Goal: Task Accomplishment & Management: Complete application form

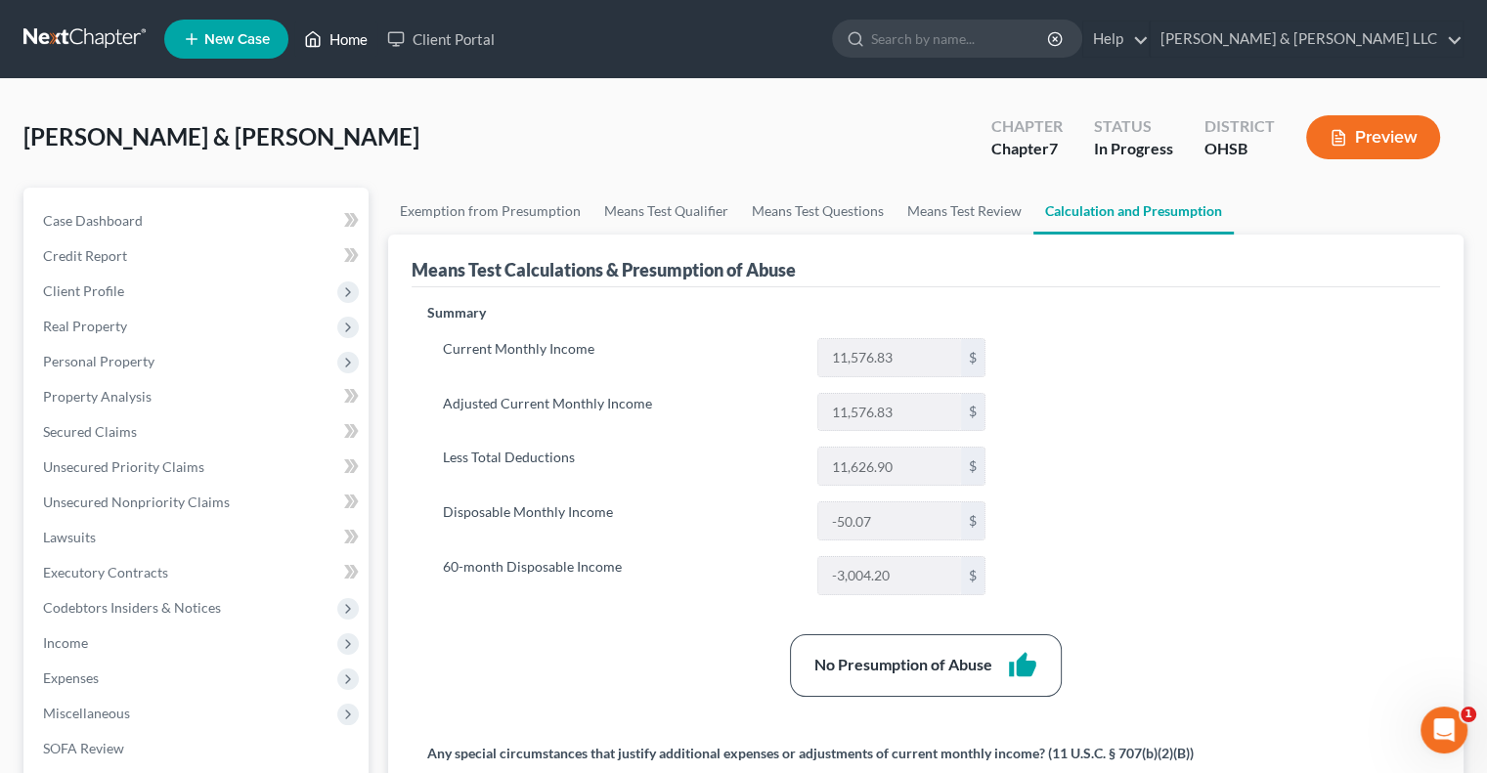
click at [353, 42] on link "Home" at bounding box center [335, 39] width 83 height 35
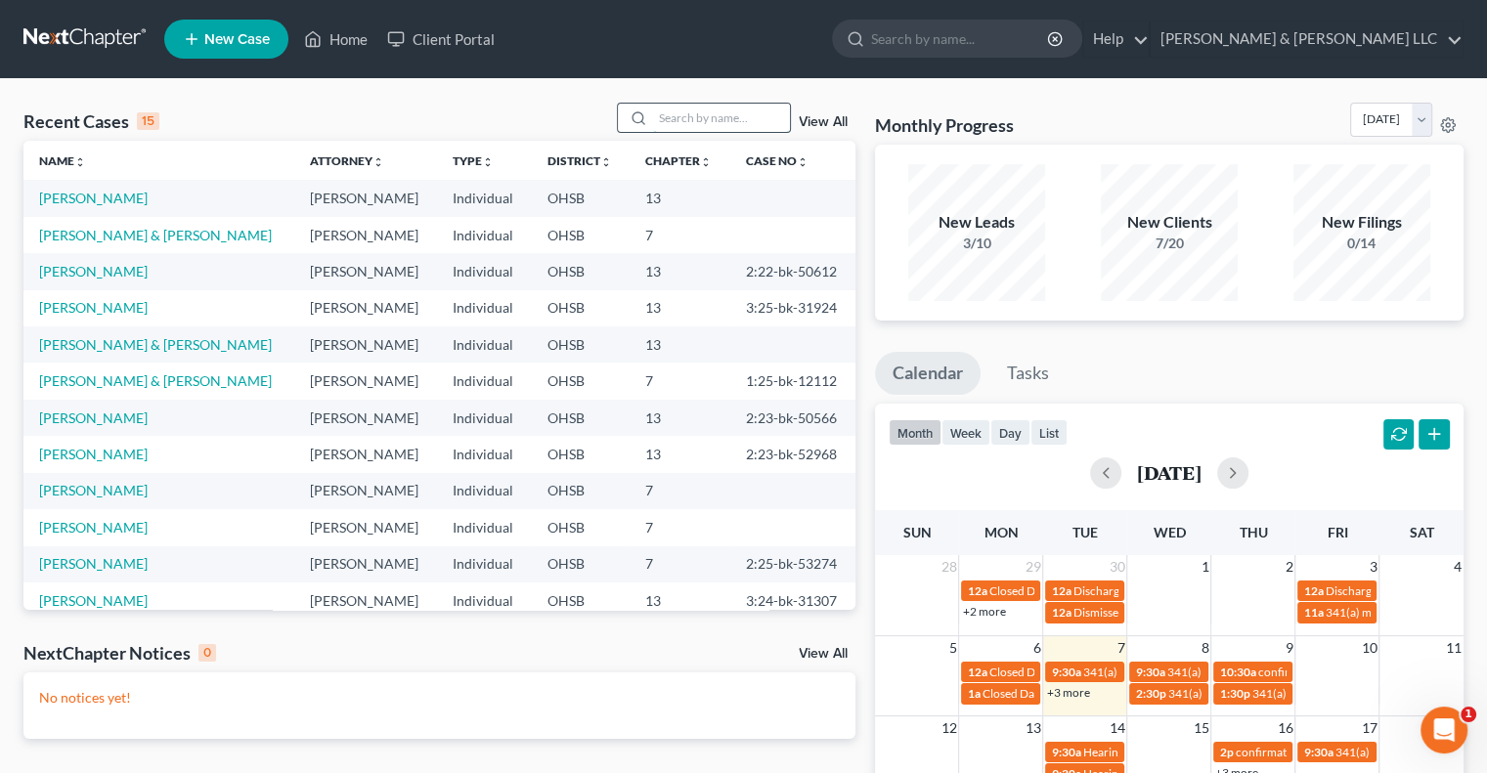
click at [715, 112] on input "search" at bounding box center [721, 118] width 137 height 28
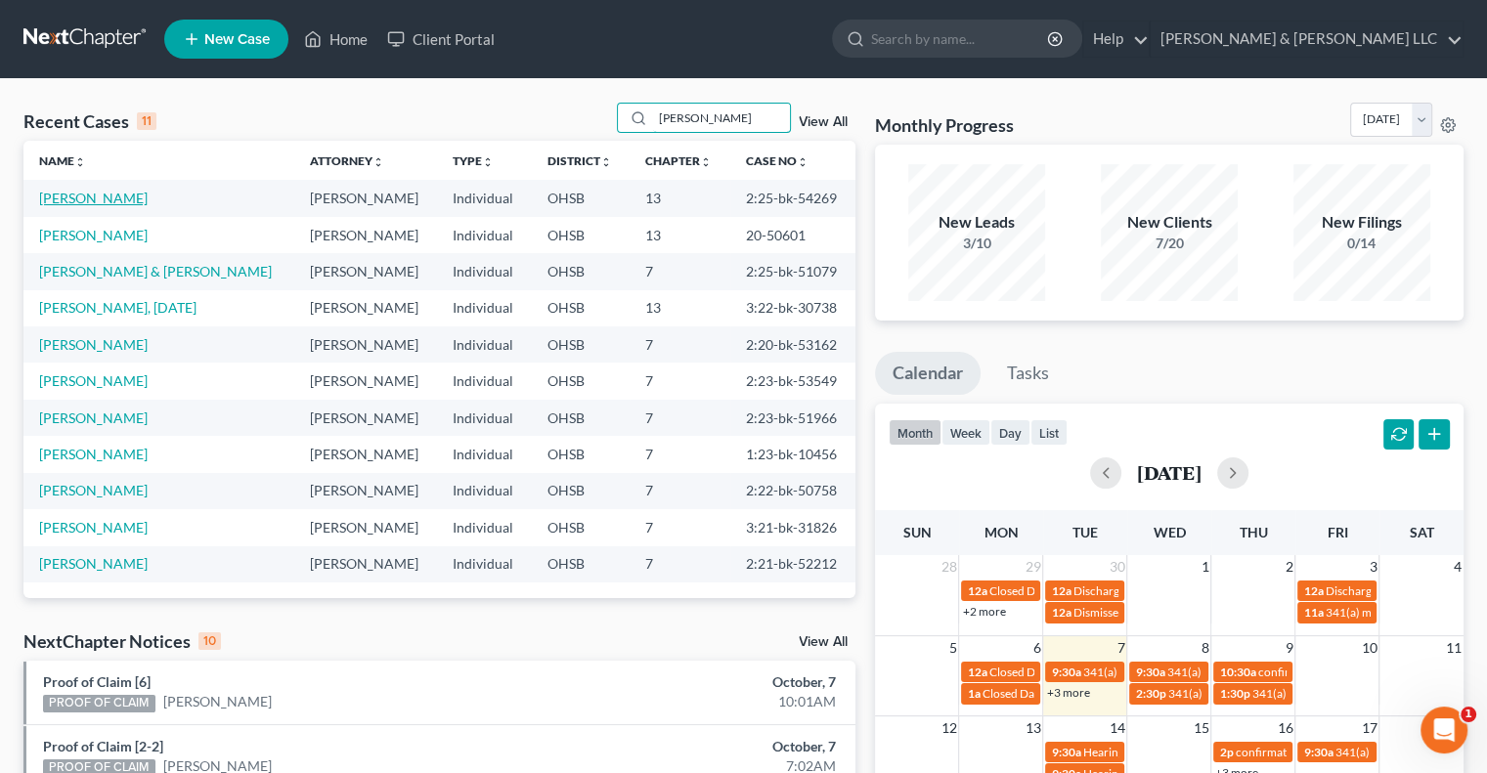
type input "anderson"
click at [77, 198] on link "Anderson, Michael" at bounding box center [93, 198] width 109 height 17
select select "0"
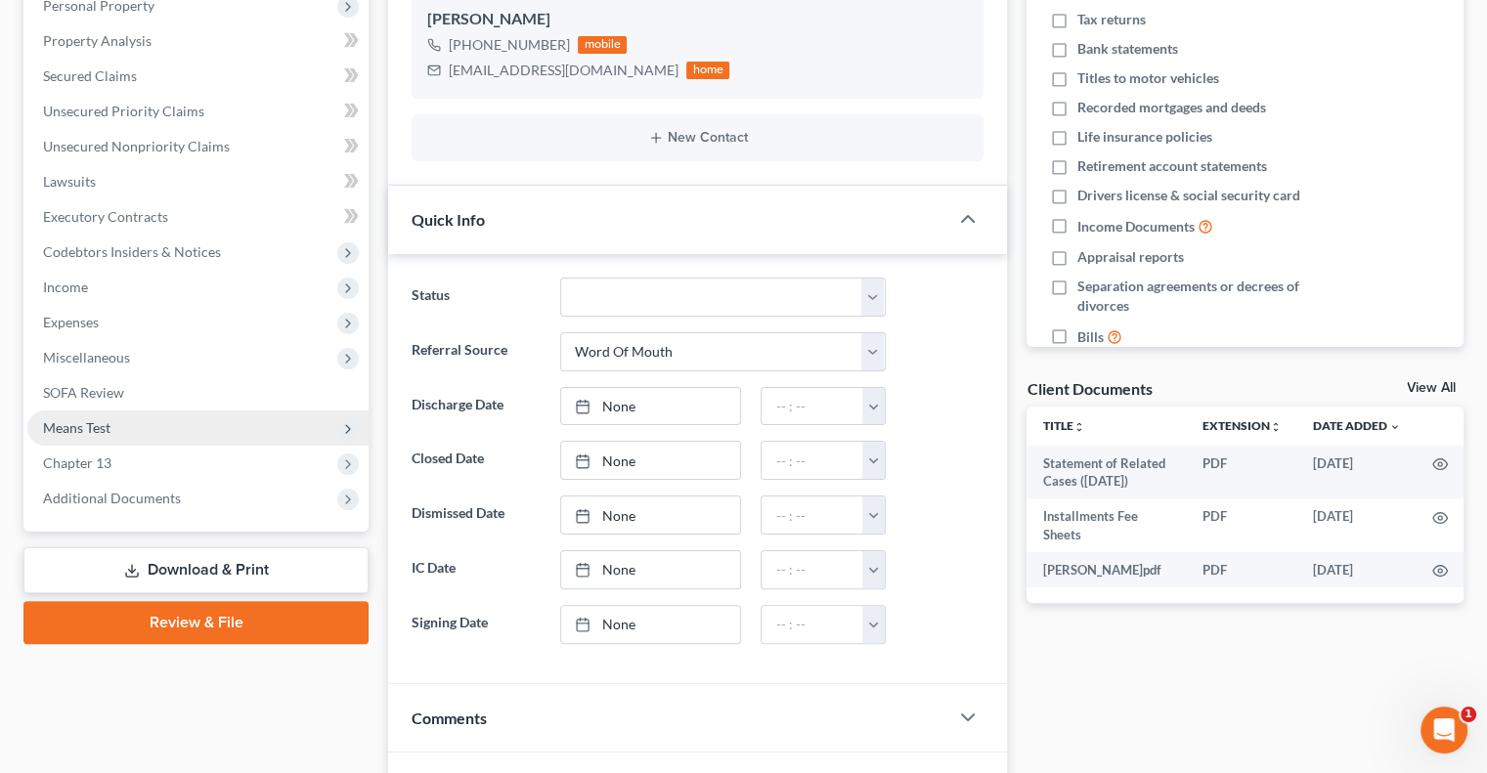
scroll to position [391, 0]
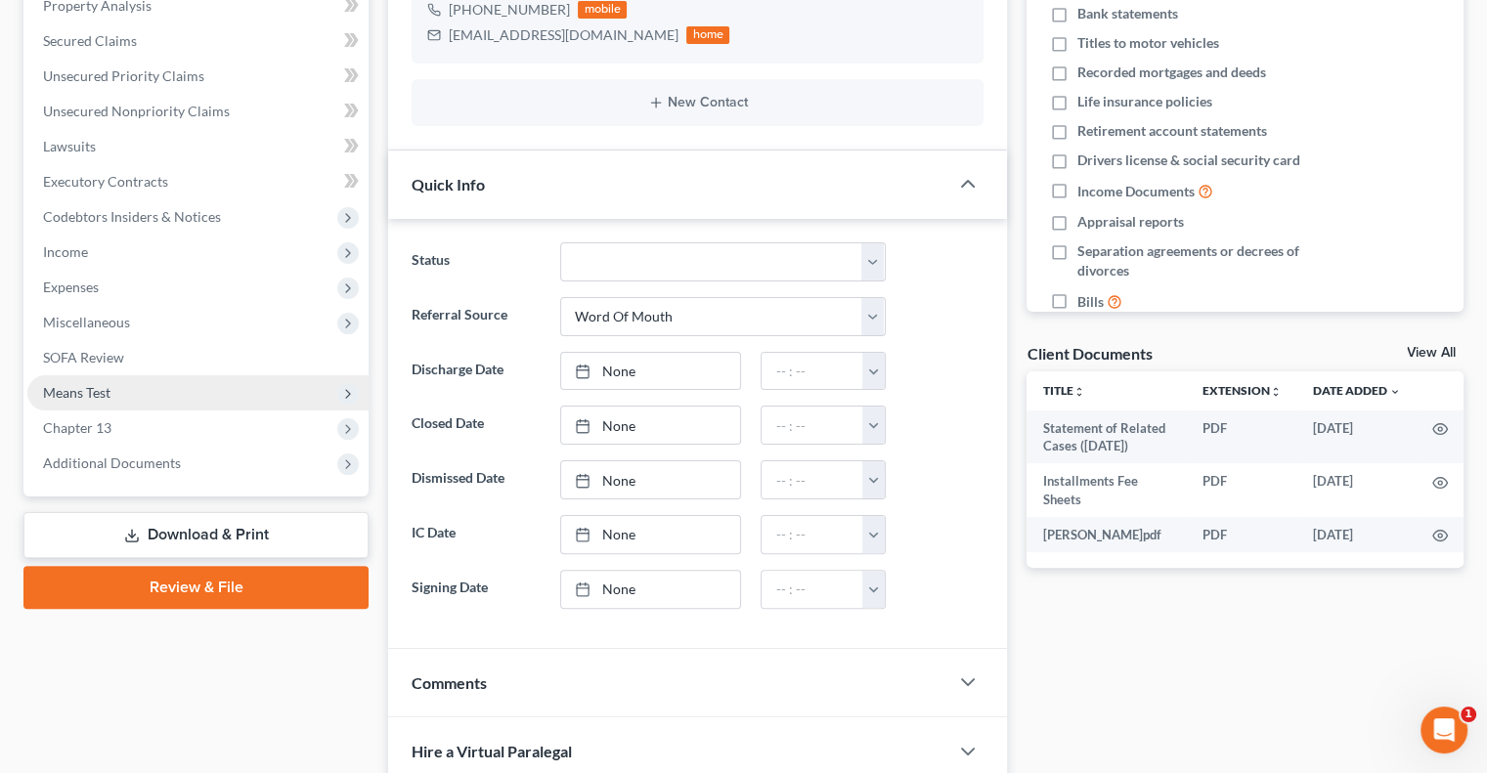
click at [112, 391] on span "Means Test" at bounding box center [197, 392] width 341 height 35
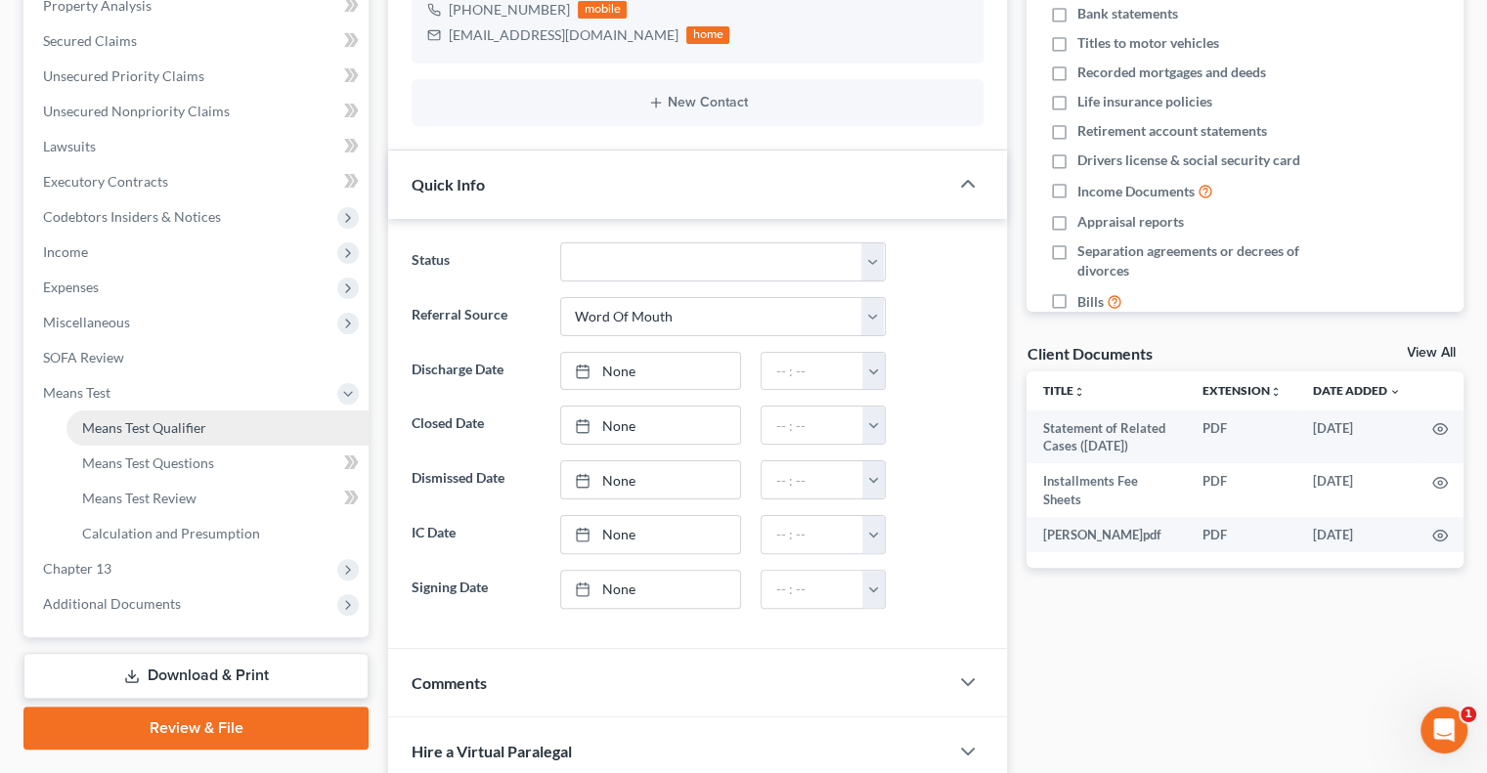
click at [124, 429] on span "Means Test Qualifier" at bounding box center [144, 427] width 124 height 17
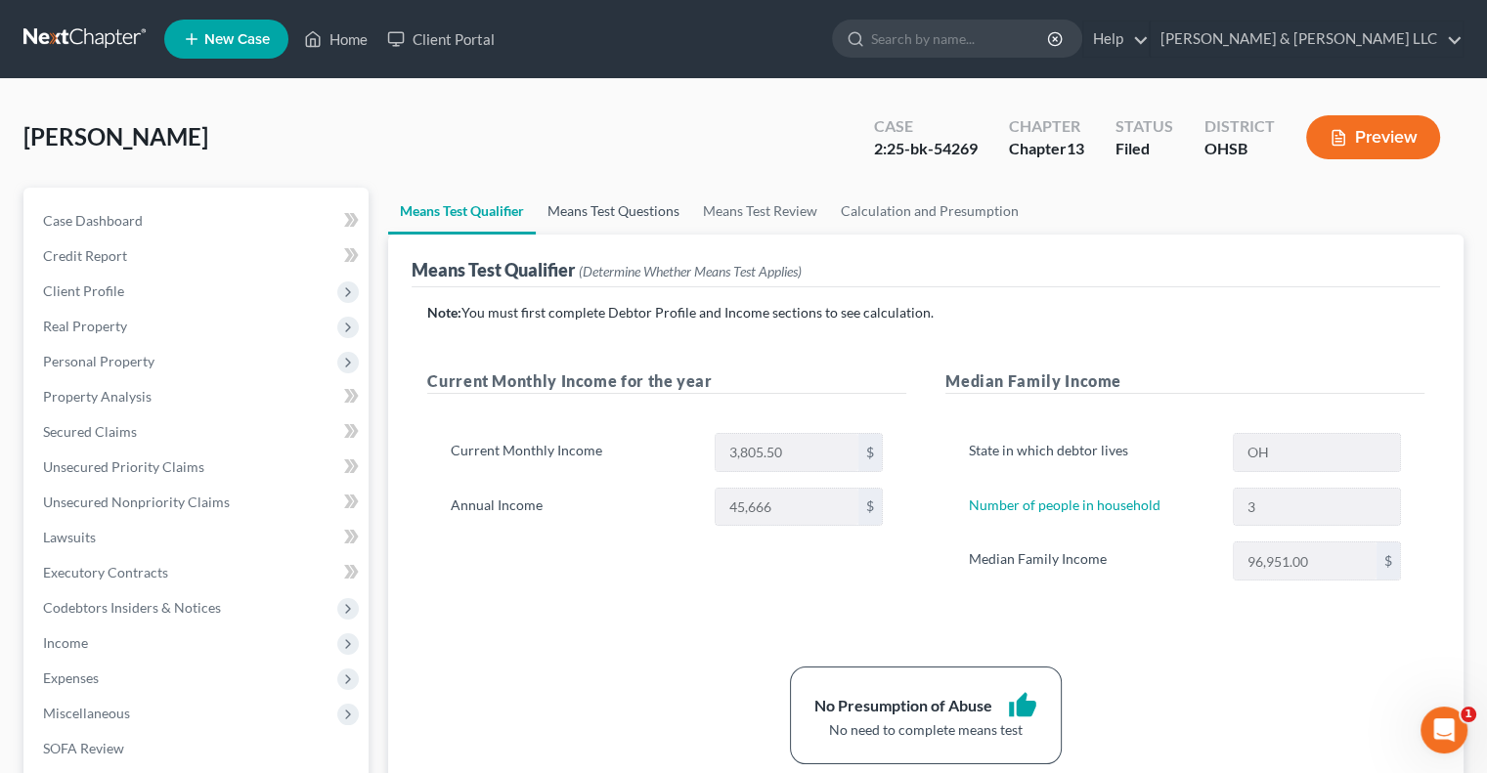
click at [623, 198] on link "Means Test Questions" at bounding box center [613, 211] width 155 height 47
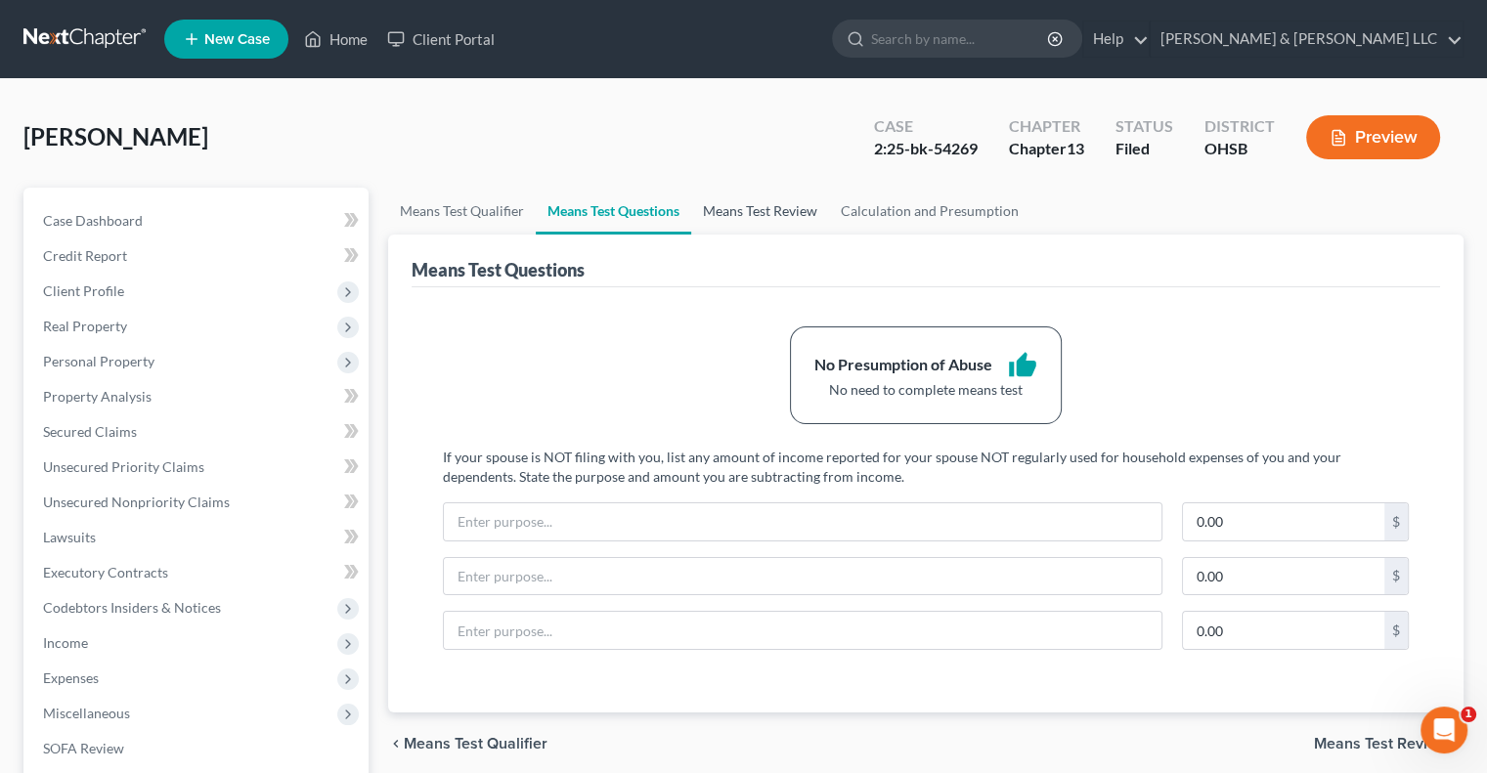
click at [771, 219] on link "Means Test Review" at bounding box center [760, 211] width 138 height 47
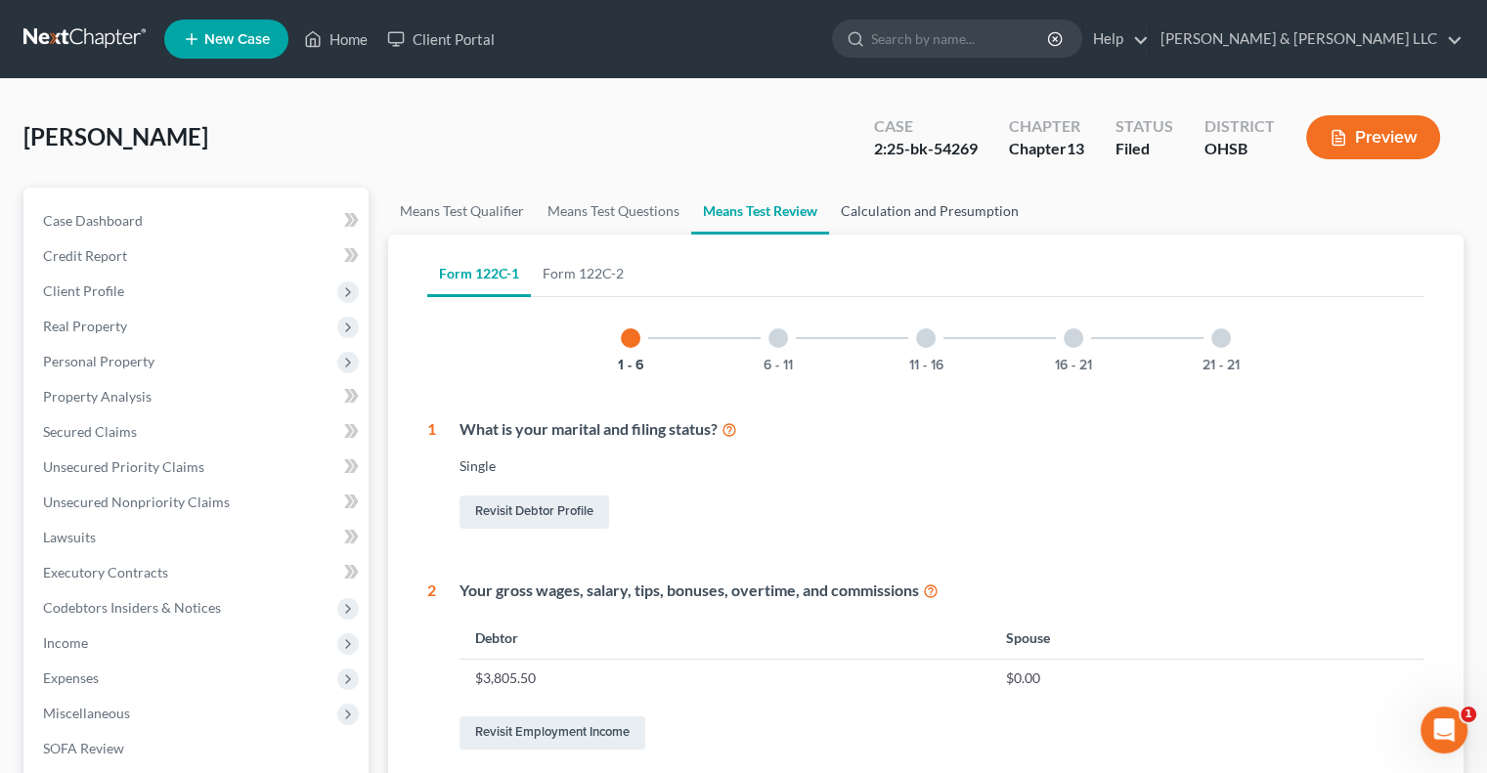
click at [932, 210] on link "Calculation and Presumption" at bounding box center [929, 211] width 201 height 47
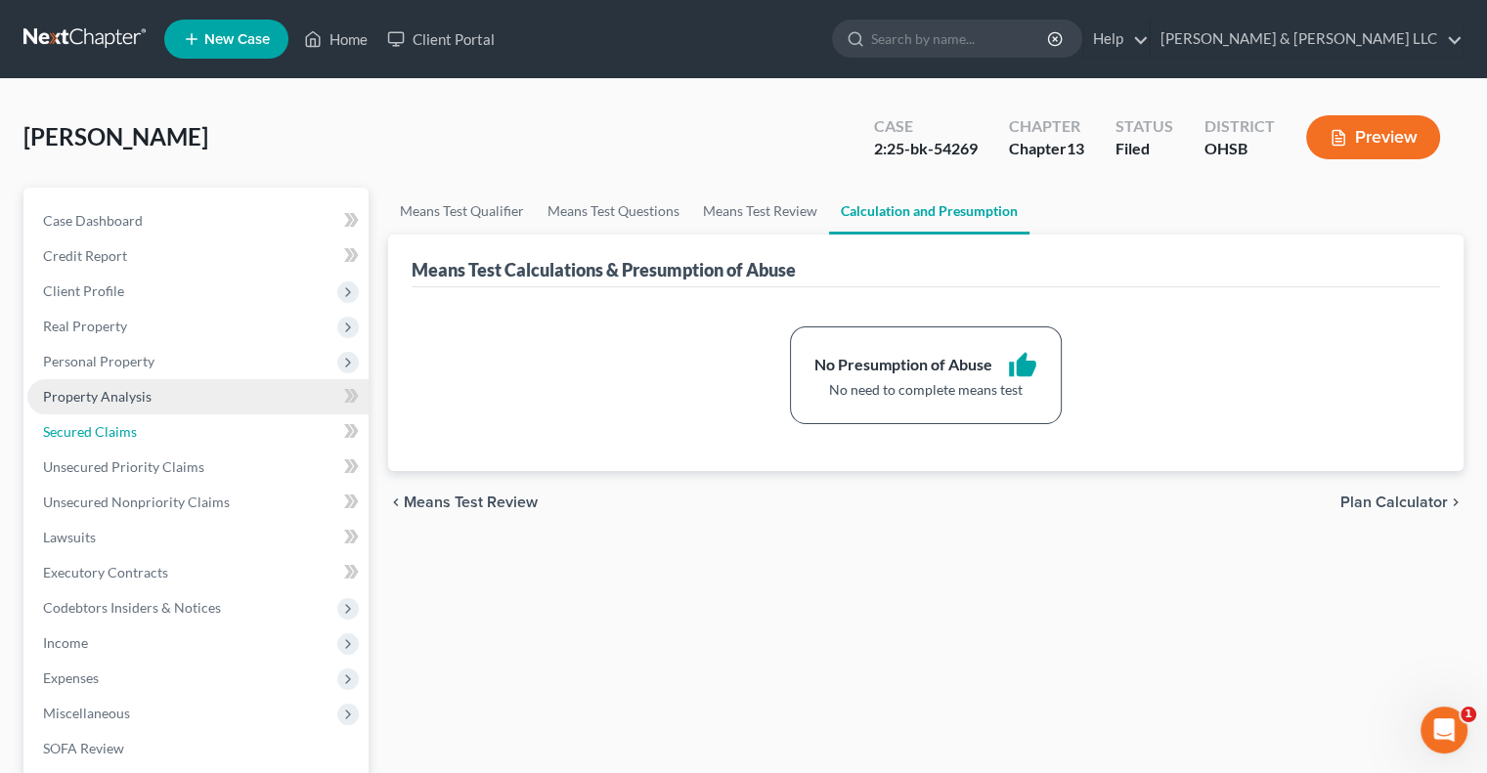
drag, startPoint x: 70, startPoint y: 437, endPoint x: 243, endPoint y: 404, distance: 175.3
click at [70, 437] on span "Secured Claims" at bounding box center [90, 431] width 94 height 17
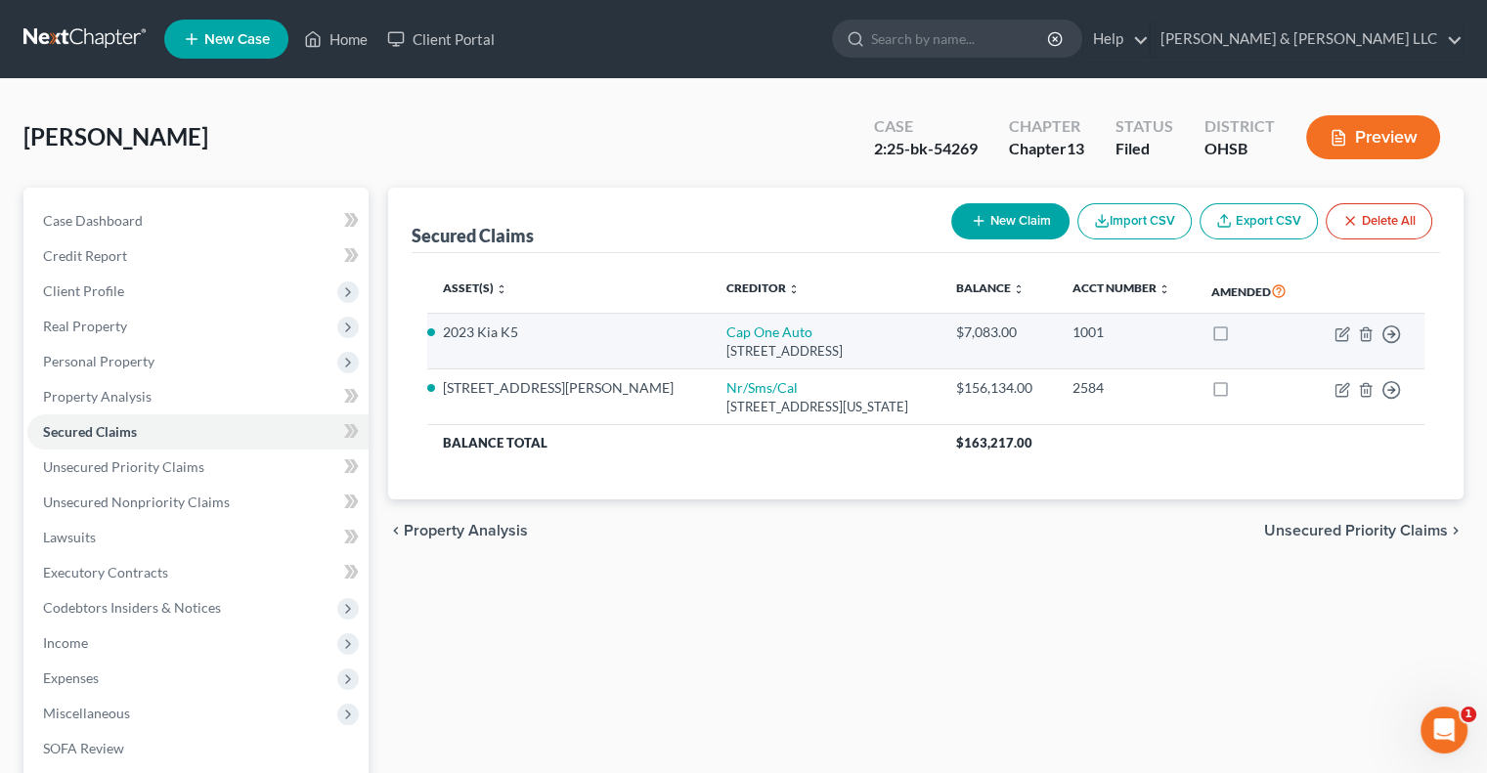
click at [1342, 324] on td "Move to E Move to F Move to G Move to Notice Only" at bounding box center [1367, 342] width 114 height 56
click at [1342, 331] on icon "button" at bounding box center [1343, 335] width 16 height 16
select select "45"
select select "17"
select select "0"
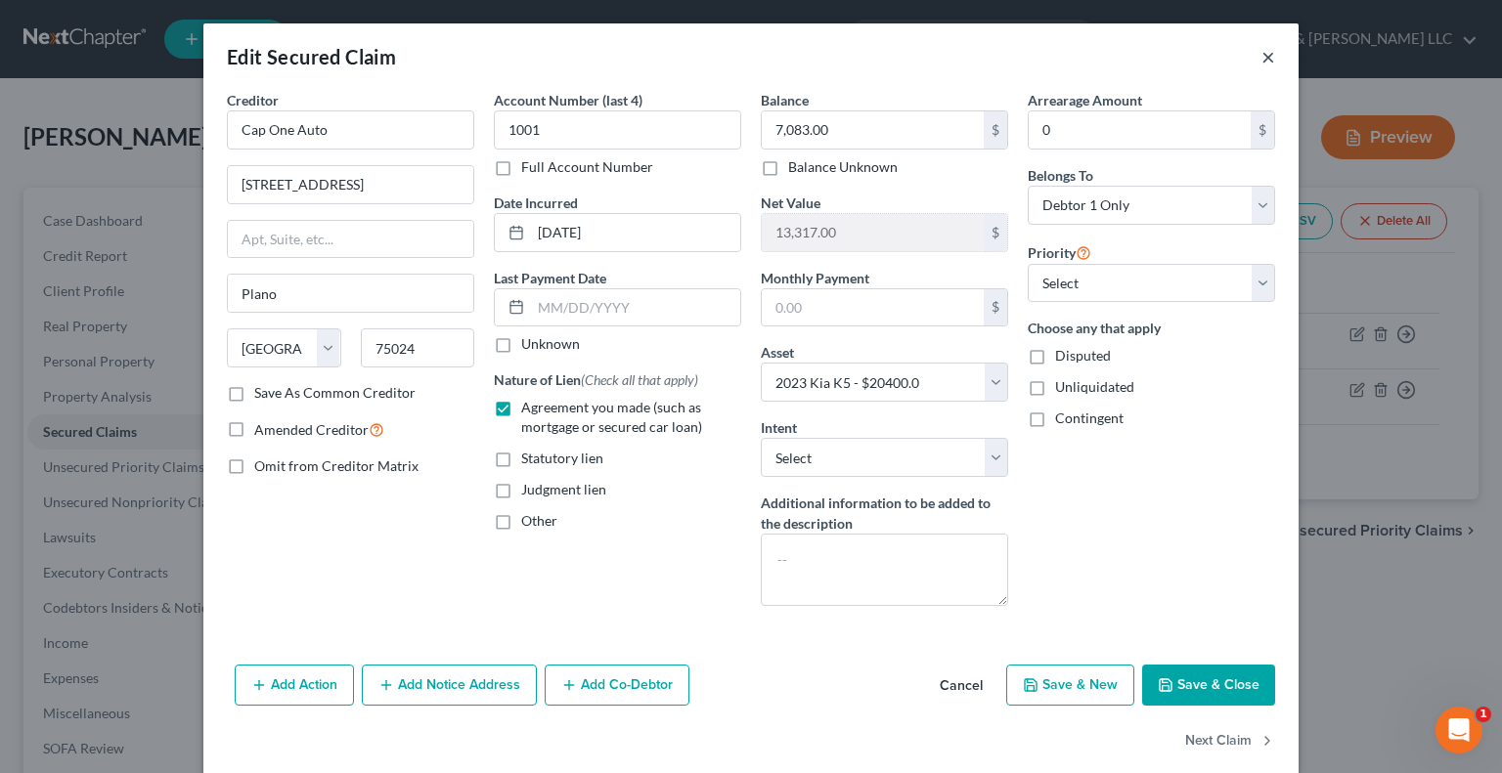
click at [1261, 59] on button "×" at bounding box center [1268, 56] width 14 height 23
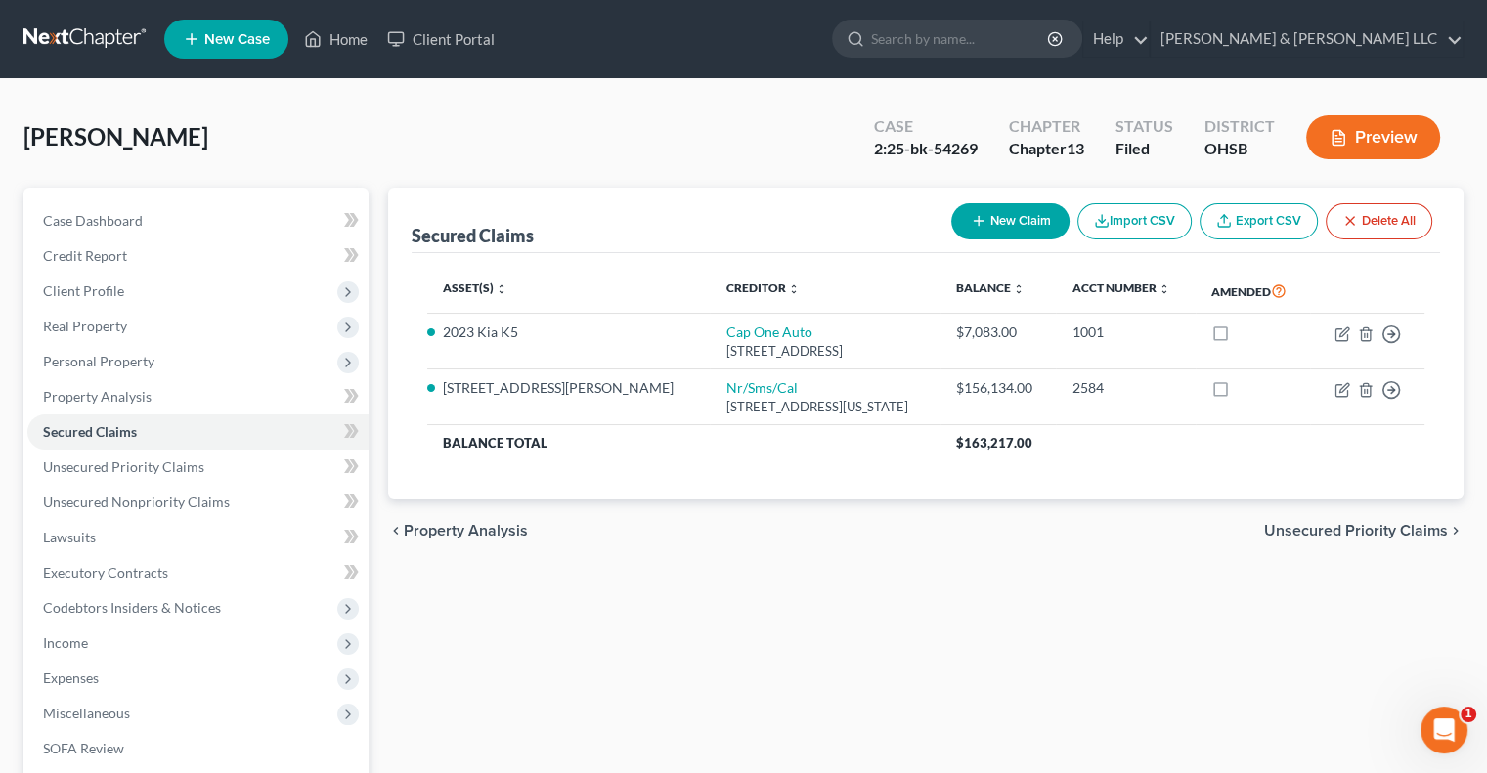
click at [1284, 531] on span "Unsecured Priority Claims" at bounding box center [1356, 531] width 184 height 16
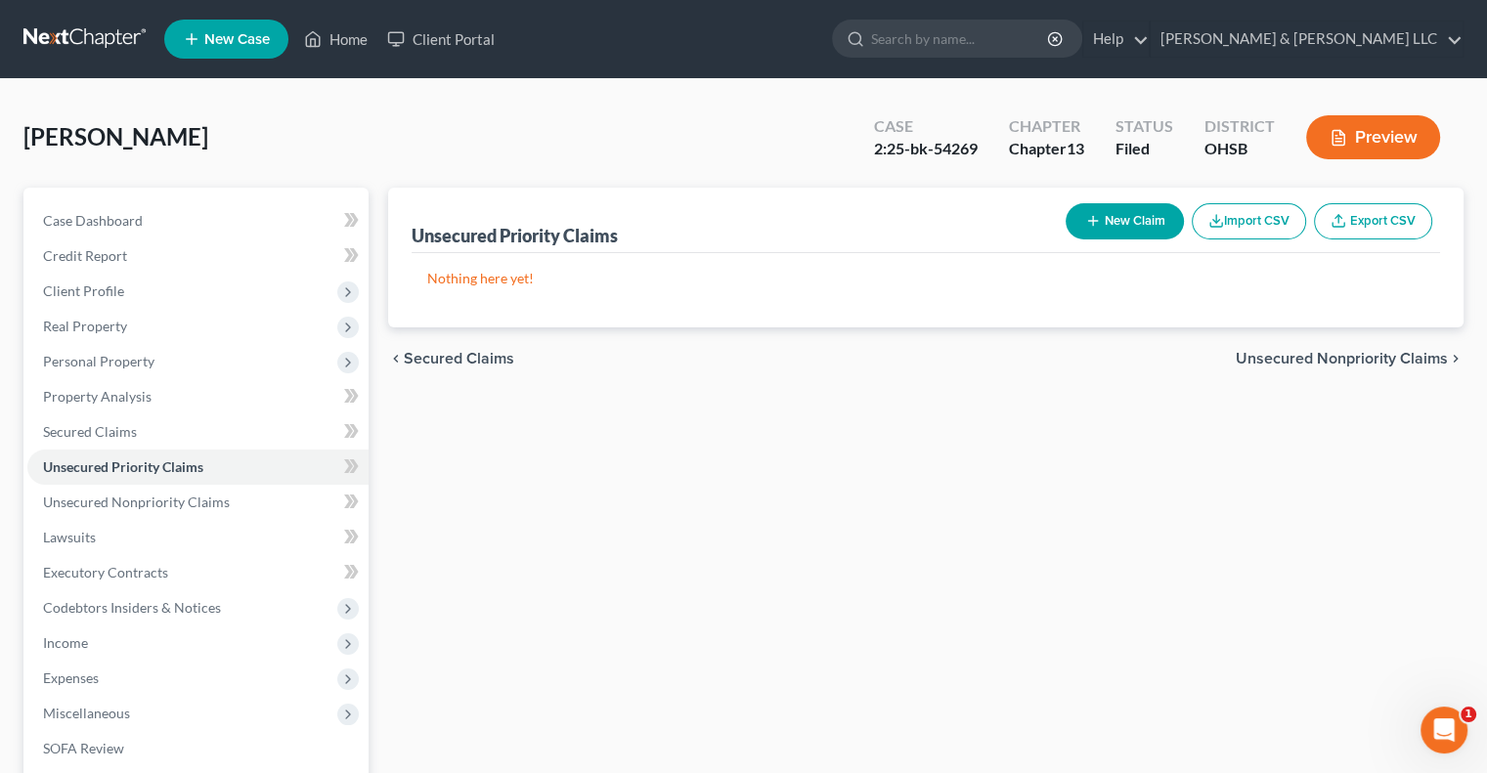
click at [1263, 360] on span "Unsecured Nonpriority Claims" at bounding box center [1342, 359] width 212 height 16
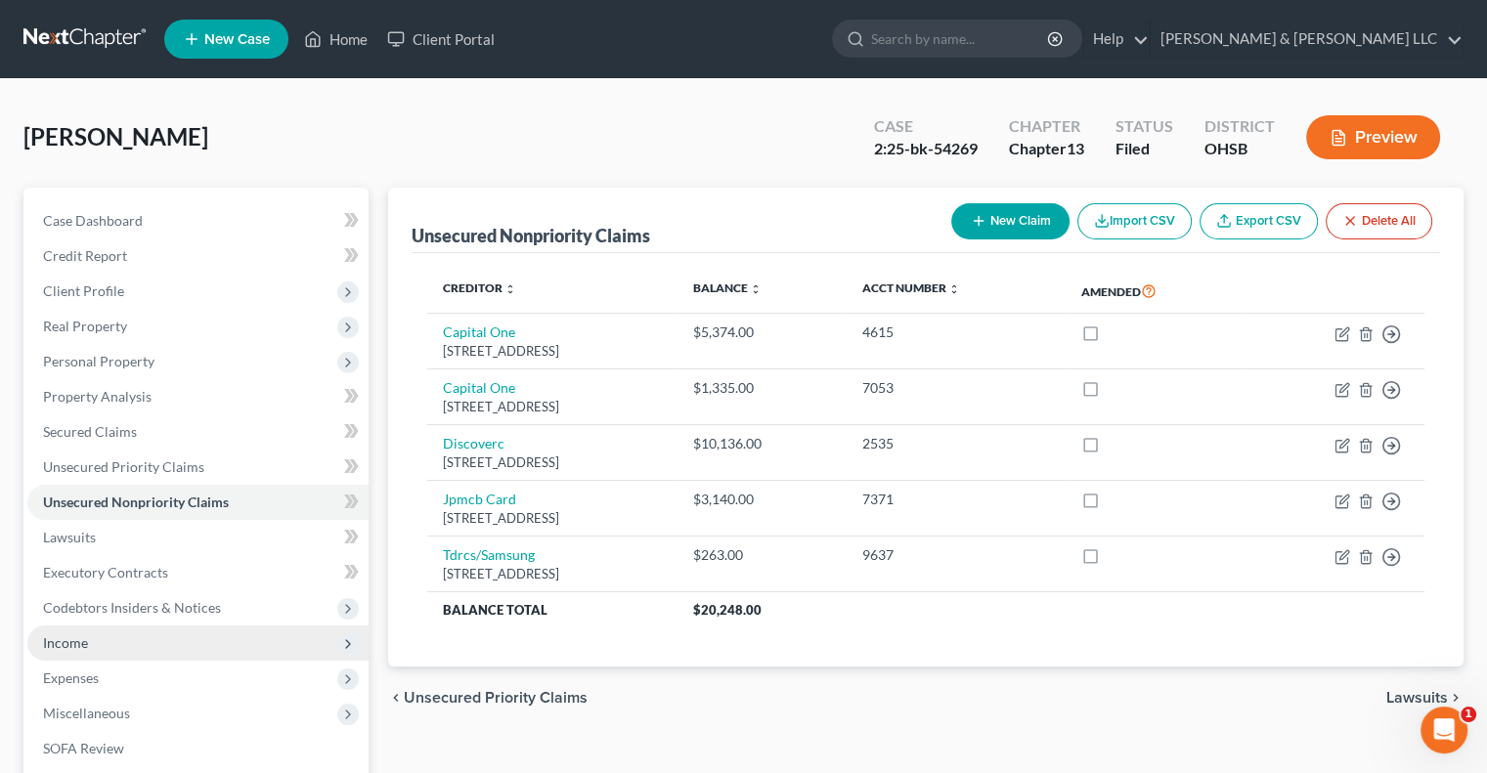
click at [69, 641] on span "Income" at bounding box center [65, 643] width 45 height 17
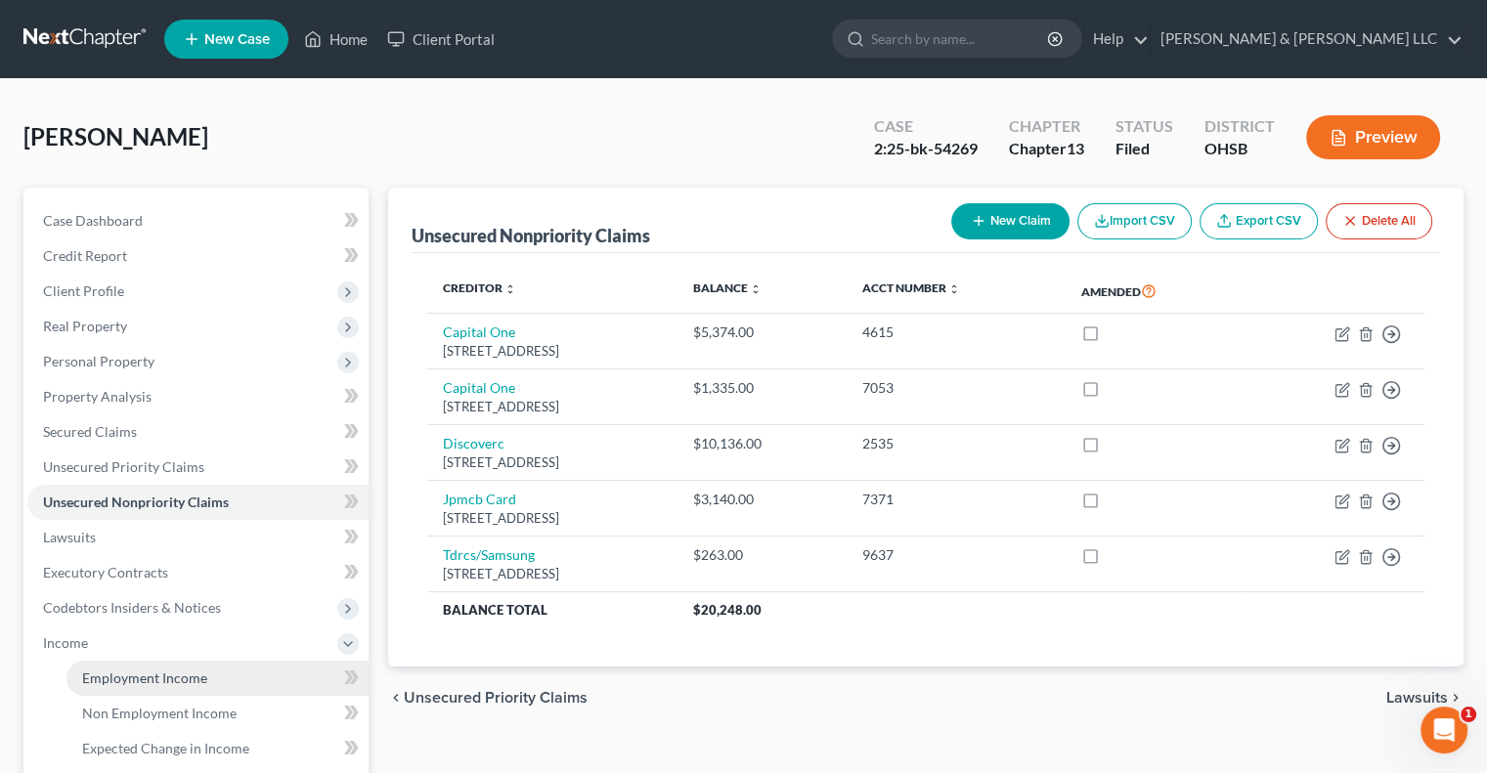
click at [120, 675] on span "Employment Income" at bounding box center [144, 678] width 125 height 17
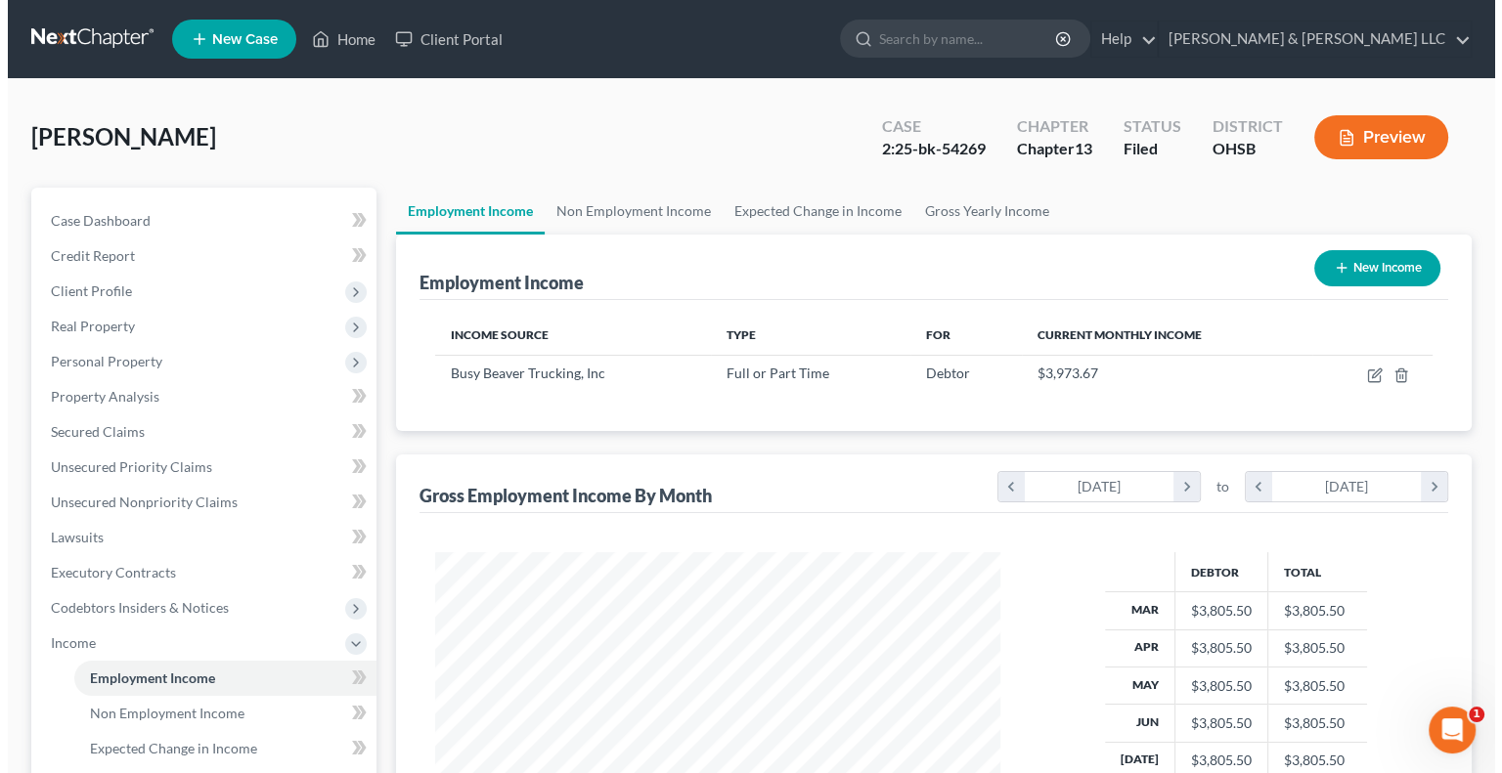
scroll to position [348, 603]
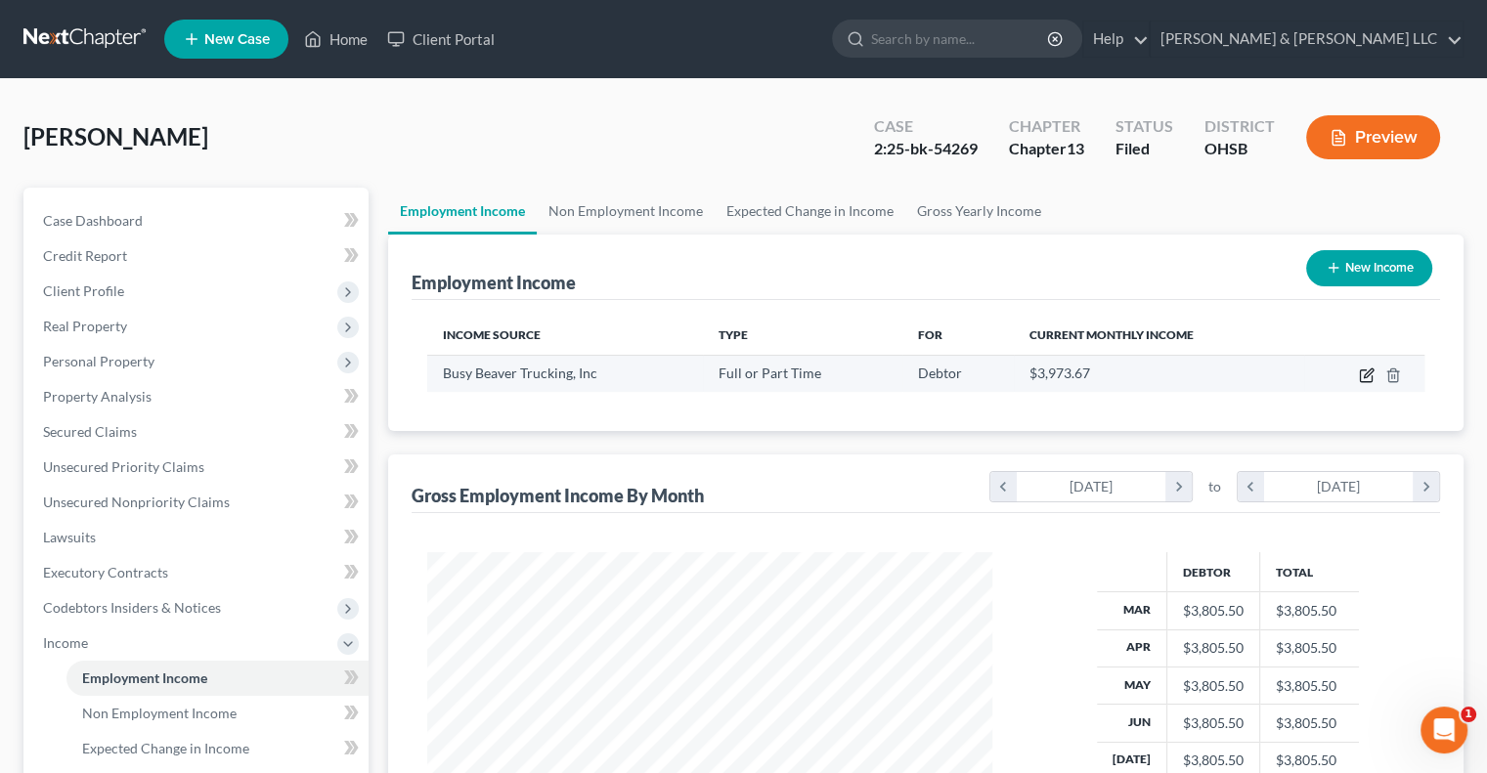
click at [1364, 371] on icon "button" at bounding box center [1367, 376] width 16 height 16
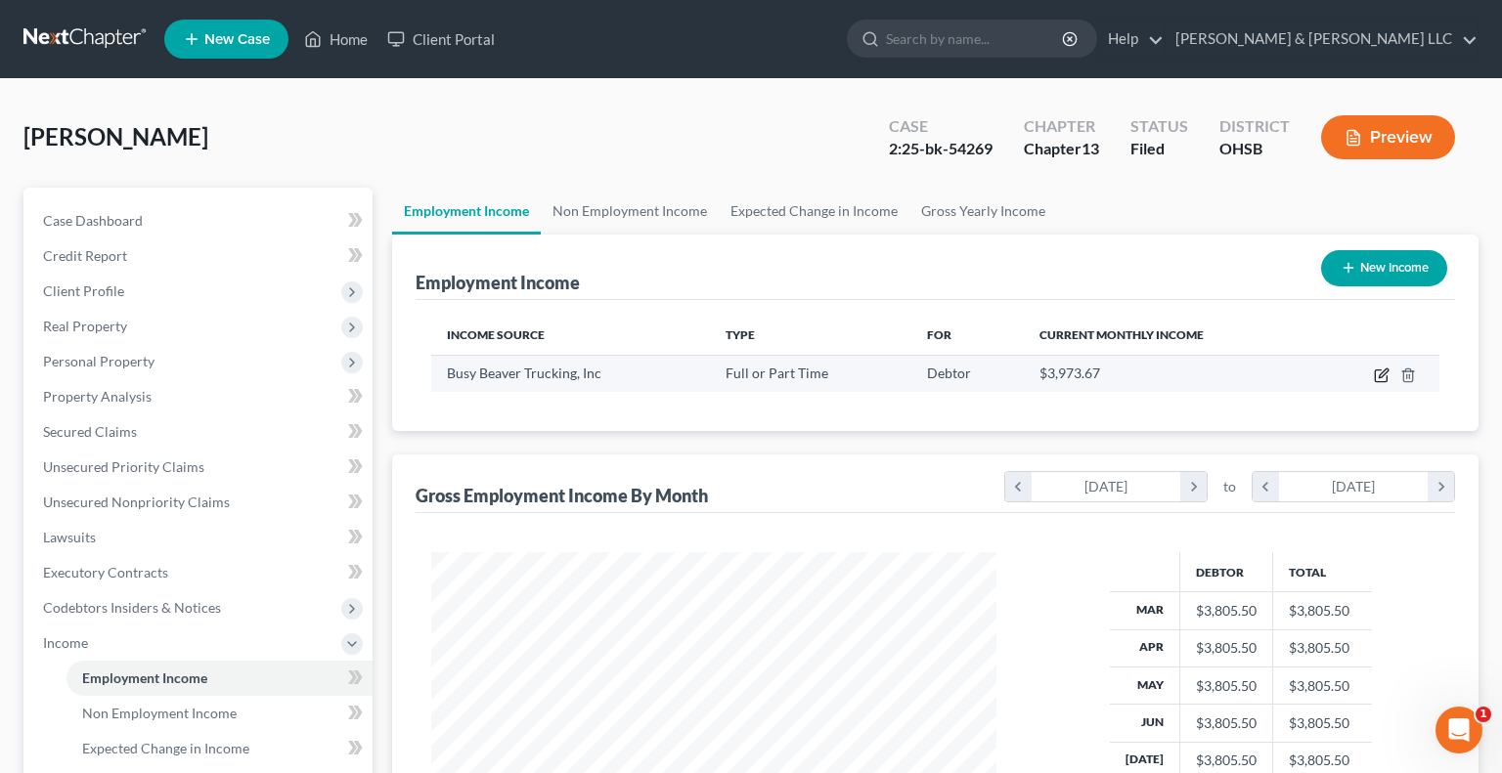
select select "0"
select select "36"
select select "3"
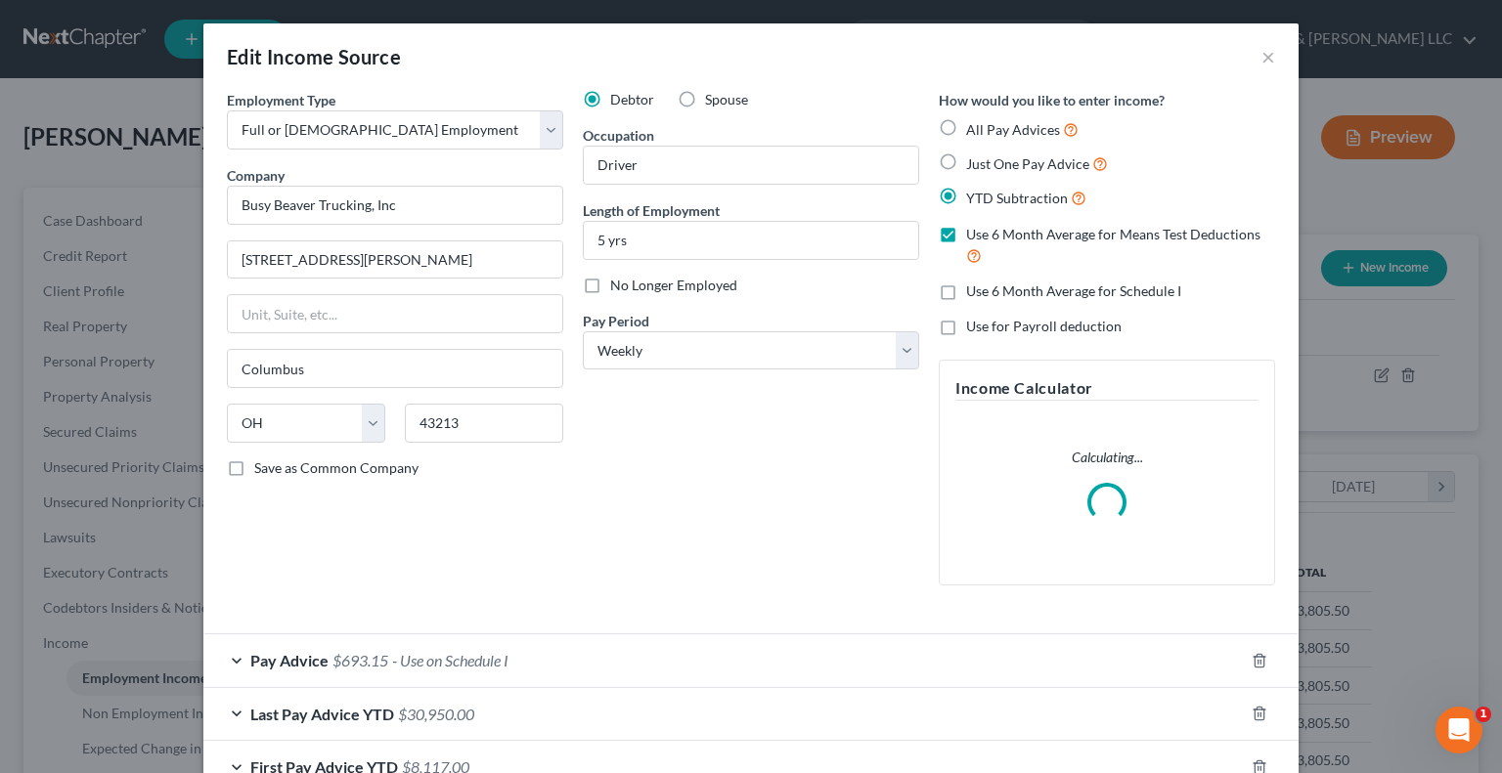
scroll to position [348, 610]
drag, startPoint x: 411, startPoint y: 198, endPoint x: 133, endPoint y: 224, distance: 279.0
click at [133, 224] on div "Edit Income Source × Employment Type * Select Full or Part Time Employment Self…" at bounding box center [751, 386] width 1502 height 773
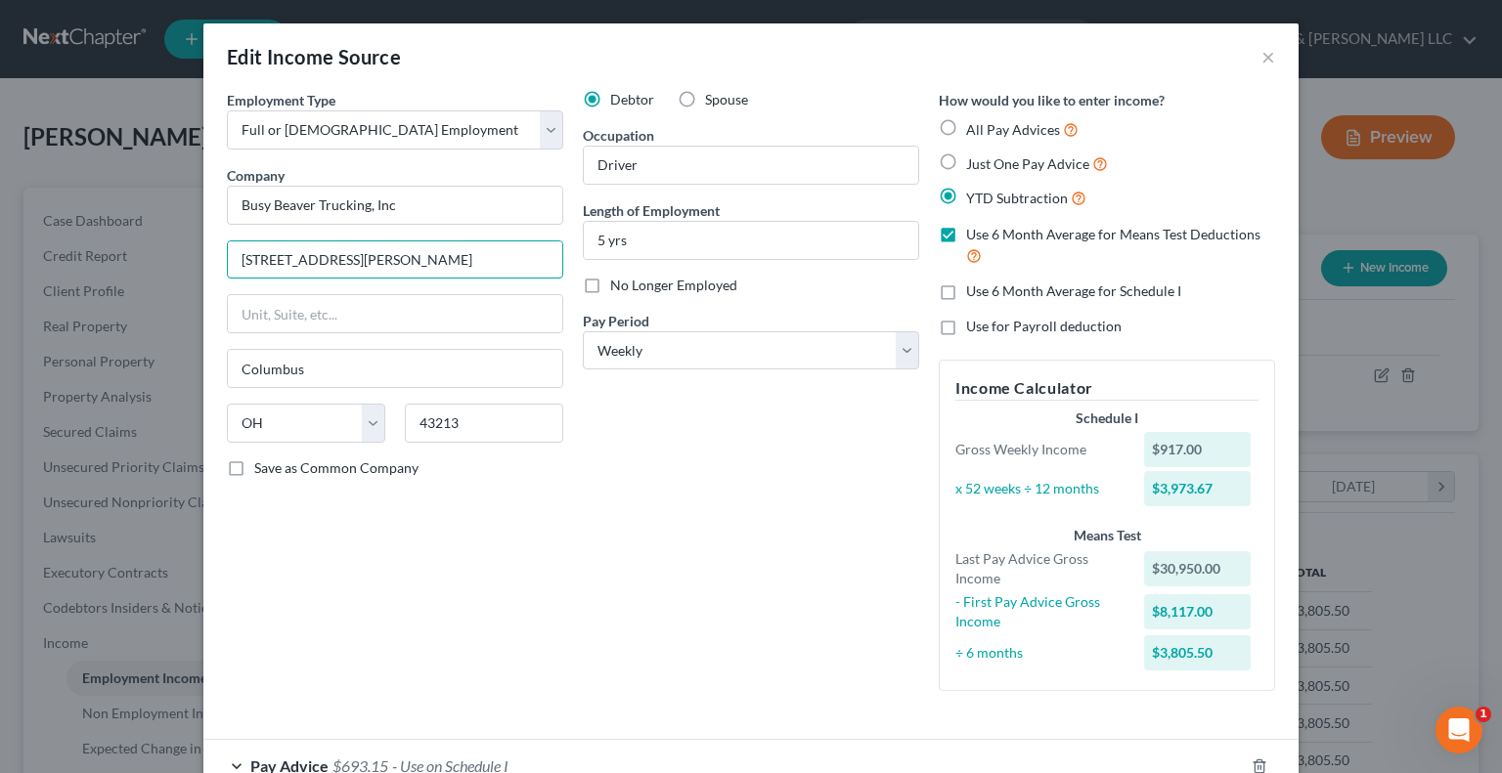
drag, startPoint x: 352, startPoint y: 257, endPoint x: 148, endPoint y: 260, distance: 204.4
click at [148, 260] on div "Edit Income Source × Employment Type * Select Full or Part Time Employment Self…" at bounding box center [751, 386] width 1502 height 773
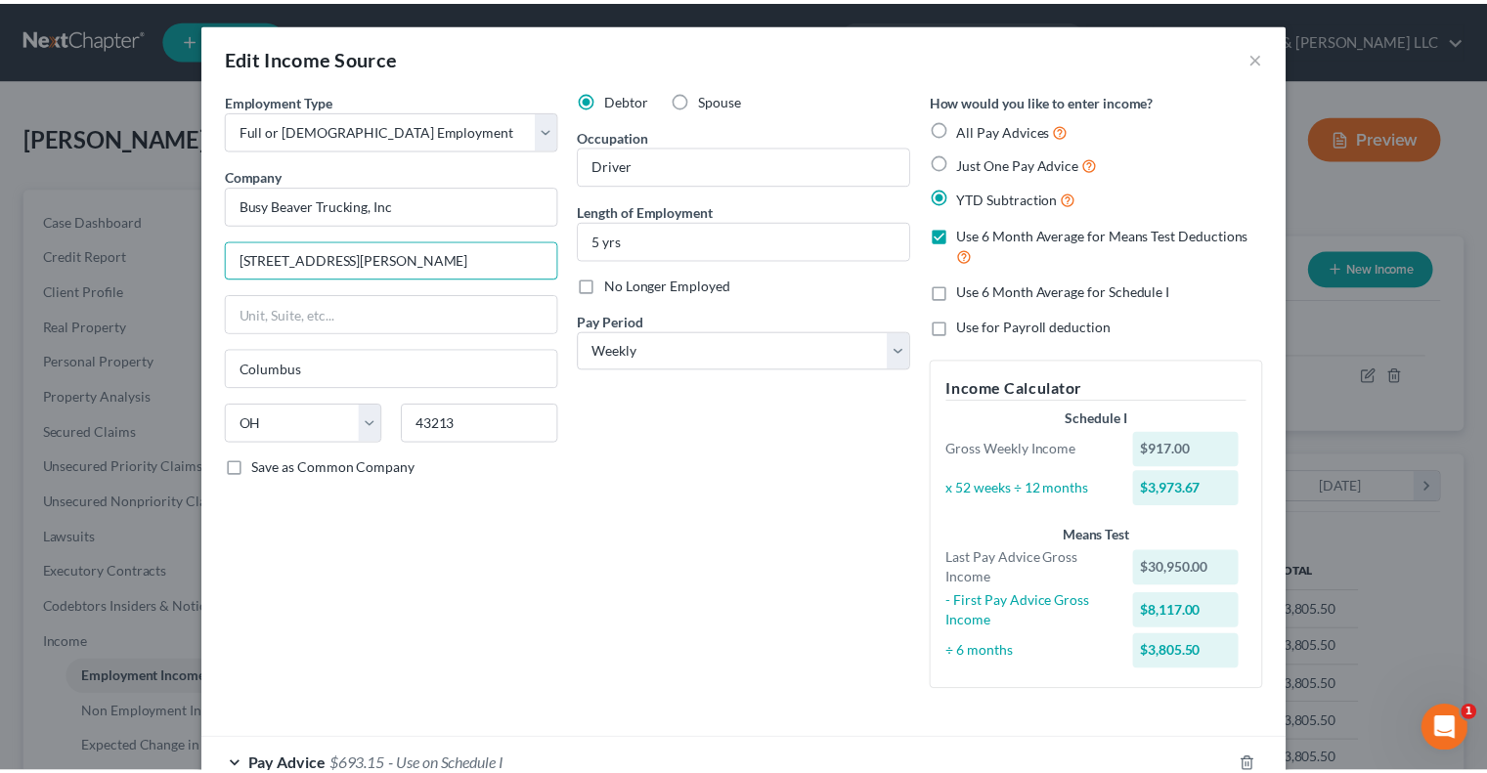
scroll to position [232, 0]
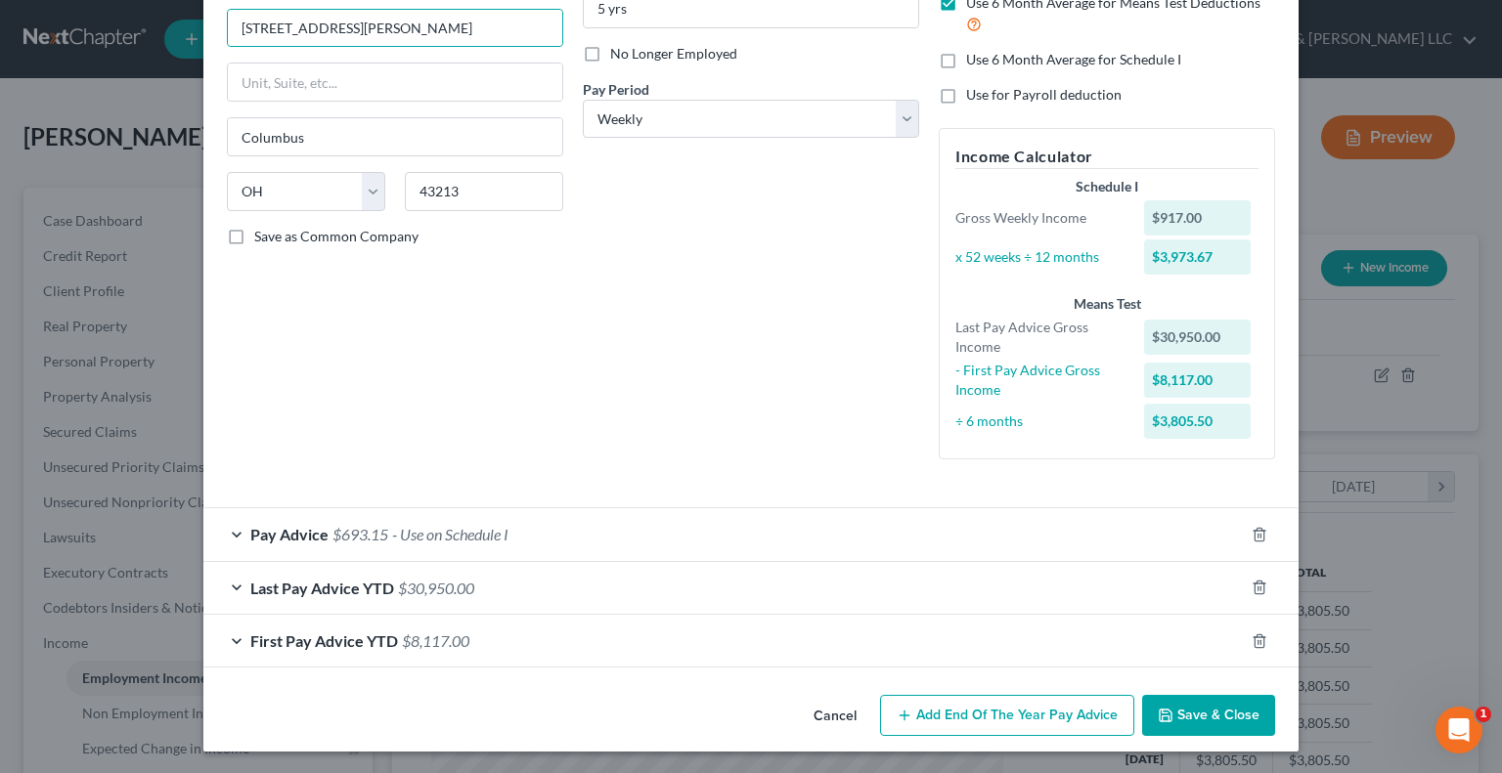
click at [1189, 707] on button "Save & Close" at bounding box center [1208, 715] width 133 height 41
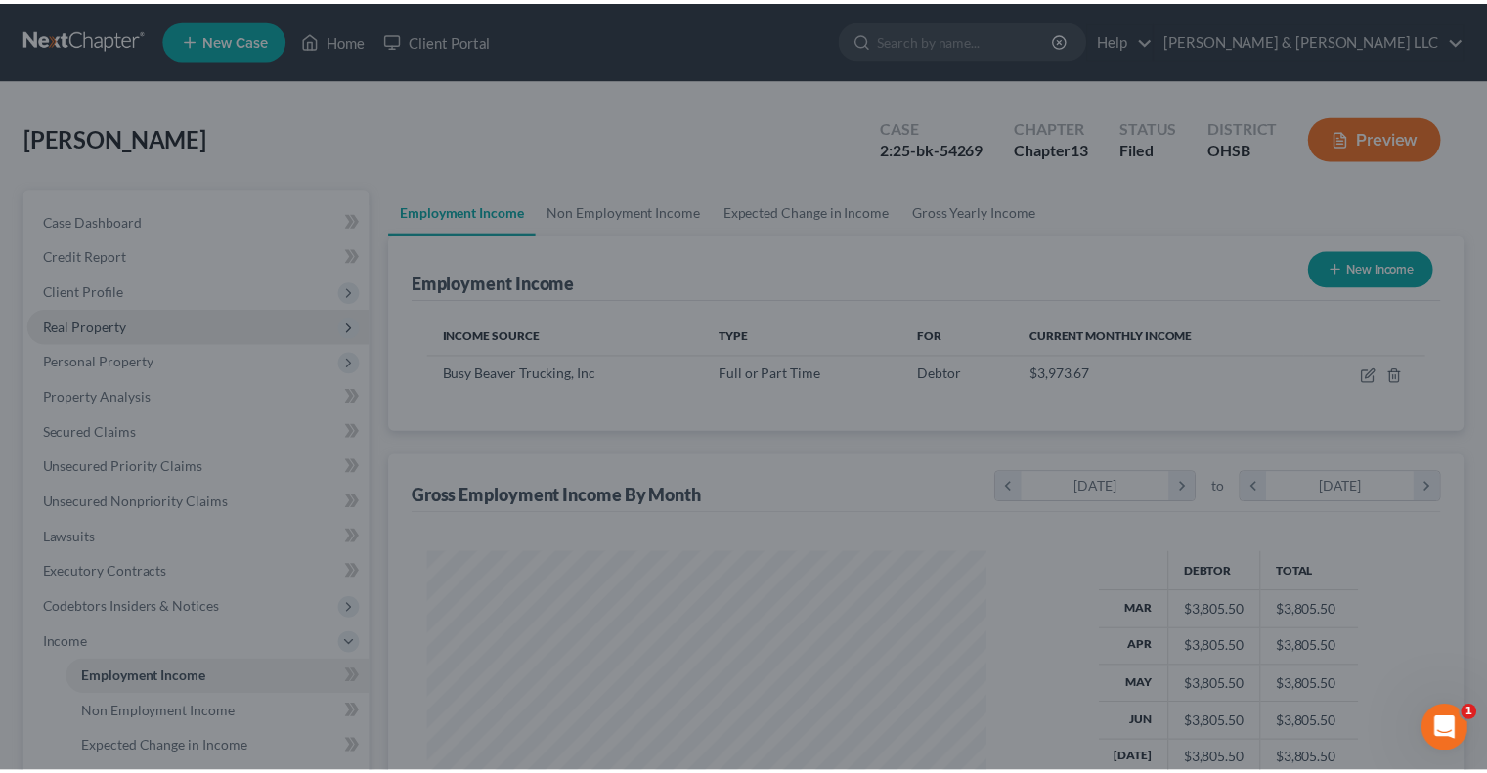
scroll to position [977498, 977242]
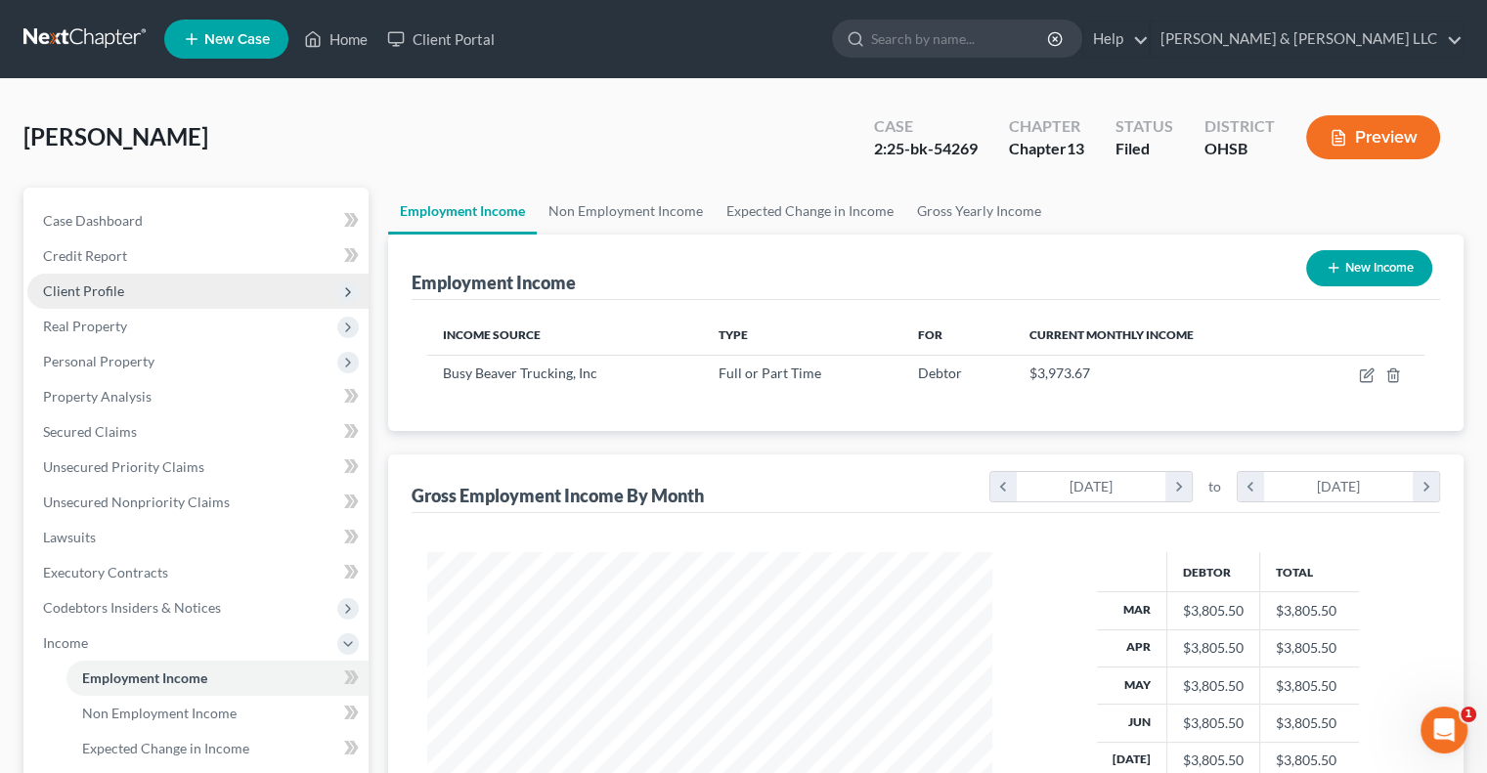
click at [105, 296] on span "Client Profile" at bounding box center [83, 291] width 81 height 17
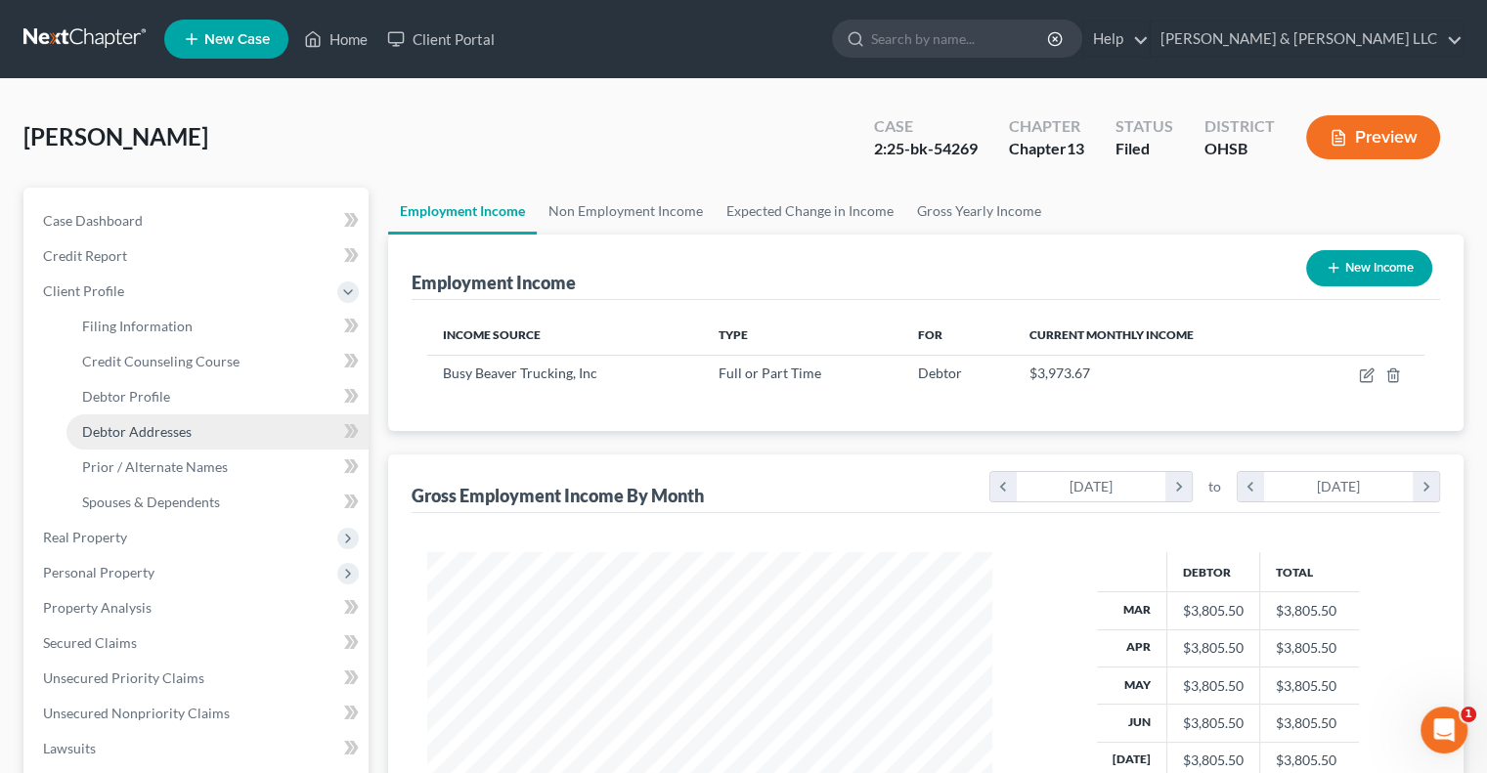
click at [132, 433] on span "Debtor Addresses" at bounding box center [137, 431] width 110 height 17
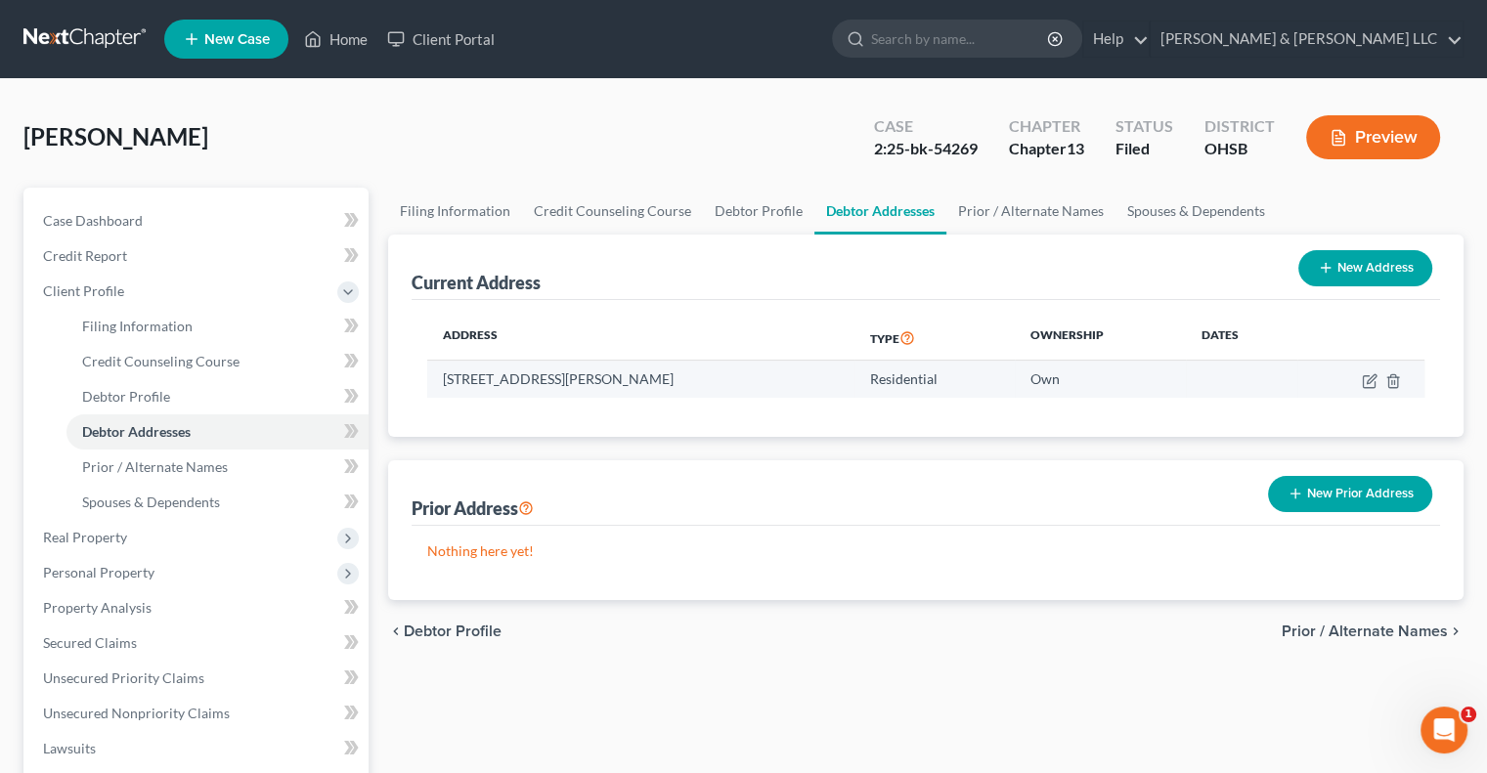
drag, startPoint x: 697, startPoint y: 381, endPoint x: 430, endPoint y: 396, distance: 267.4
click at [430, 396] on td "4839 Talbert Drive, Columbus, OH 43232" at bounding box center [640, 379] width 427 height 37
copy td "4839 Talbert Drive, Columbus, OH 43232"
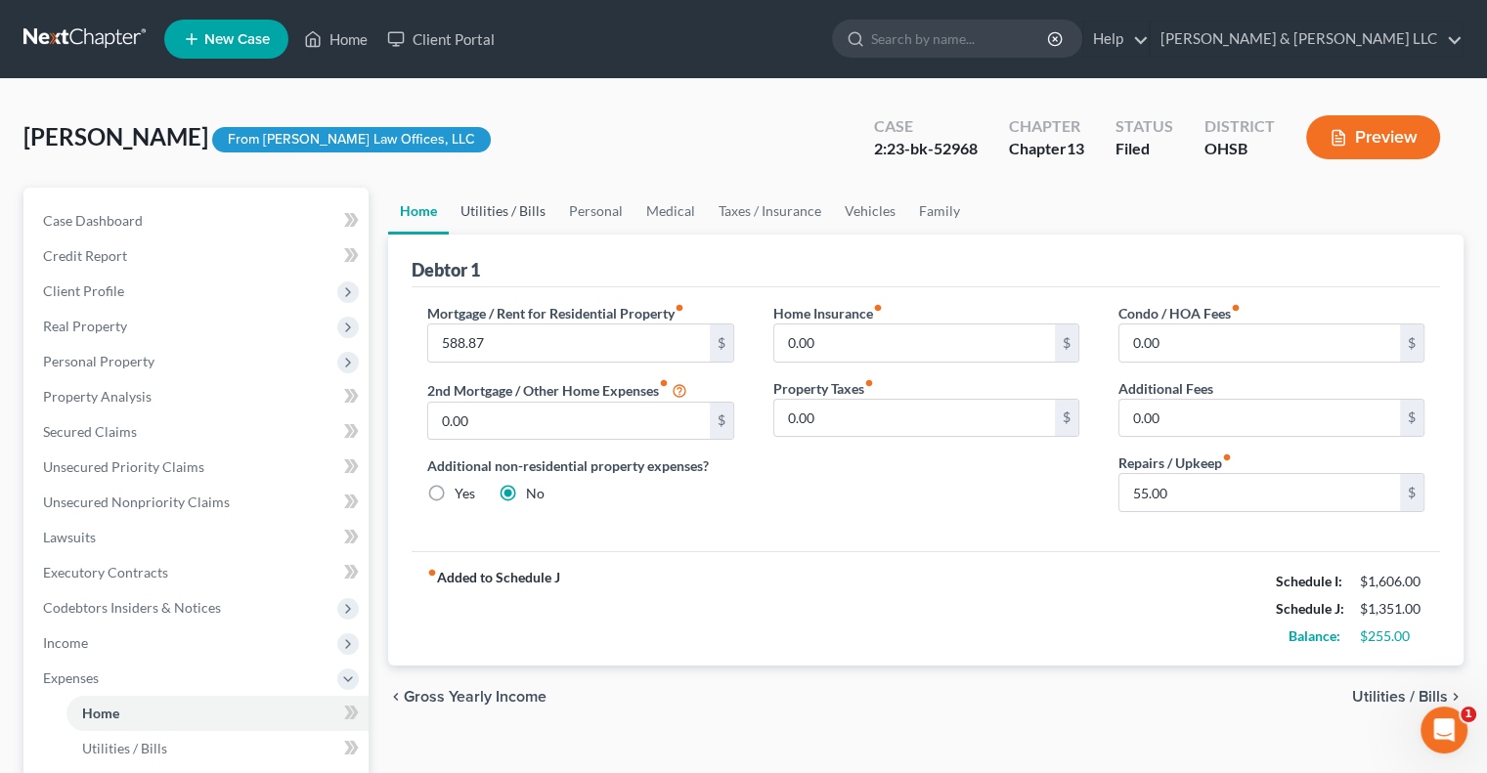
click at [523, 212] on link "Utilities / Bills" at bounding box center [503, 211] width 109 height 47
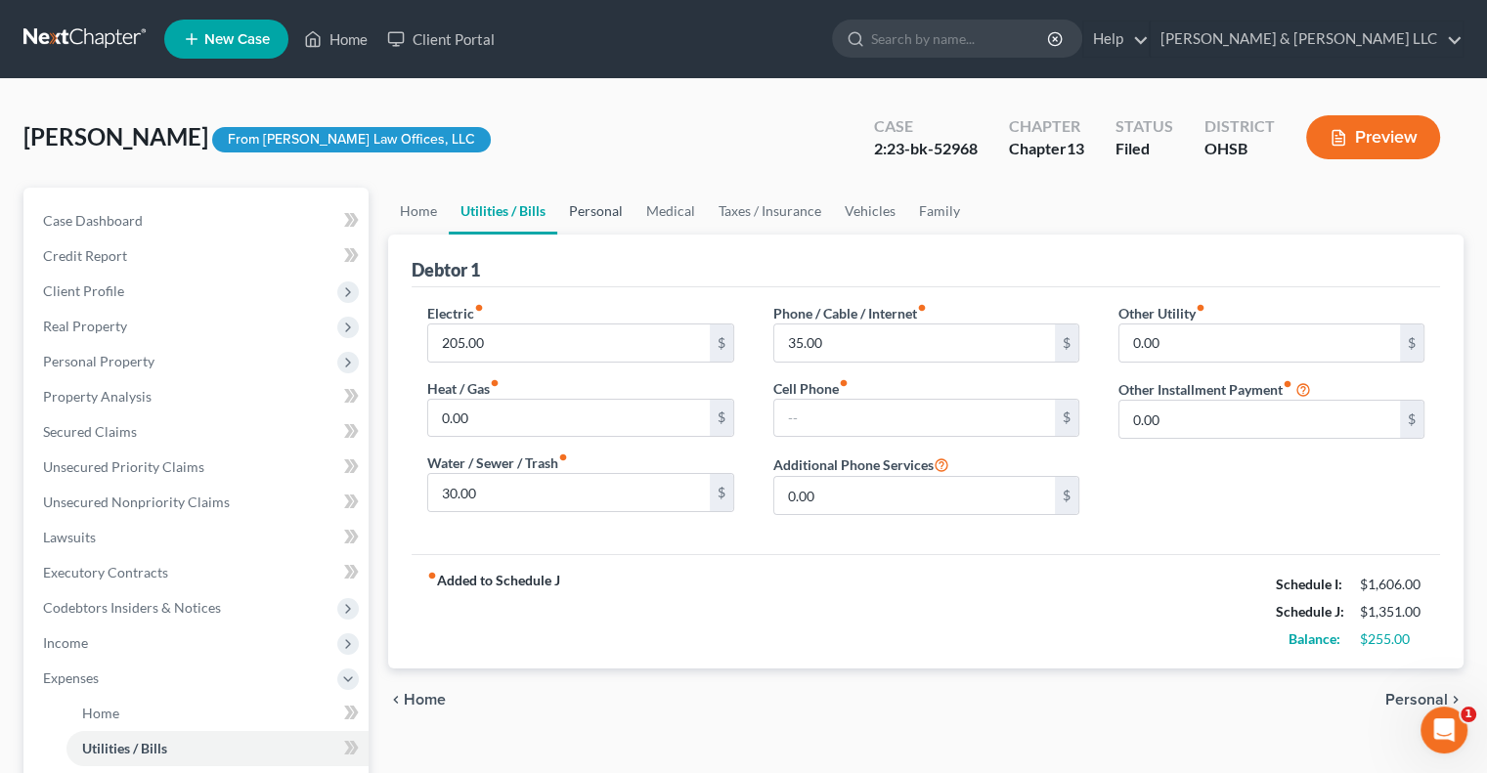
click at [598, 212] on link "Personal" at bounding box center [595, 211] width 77 height 47
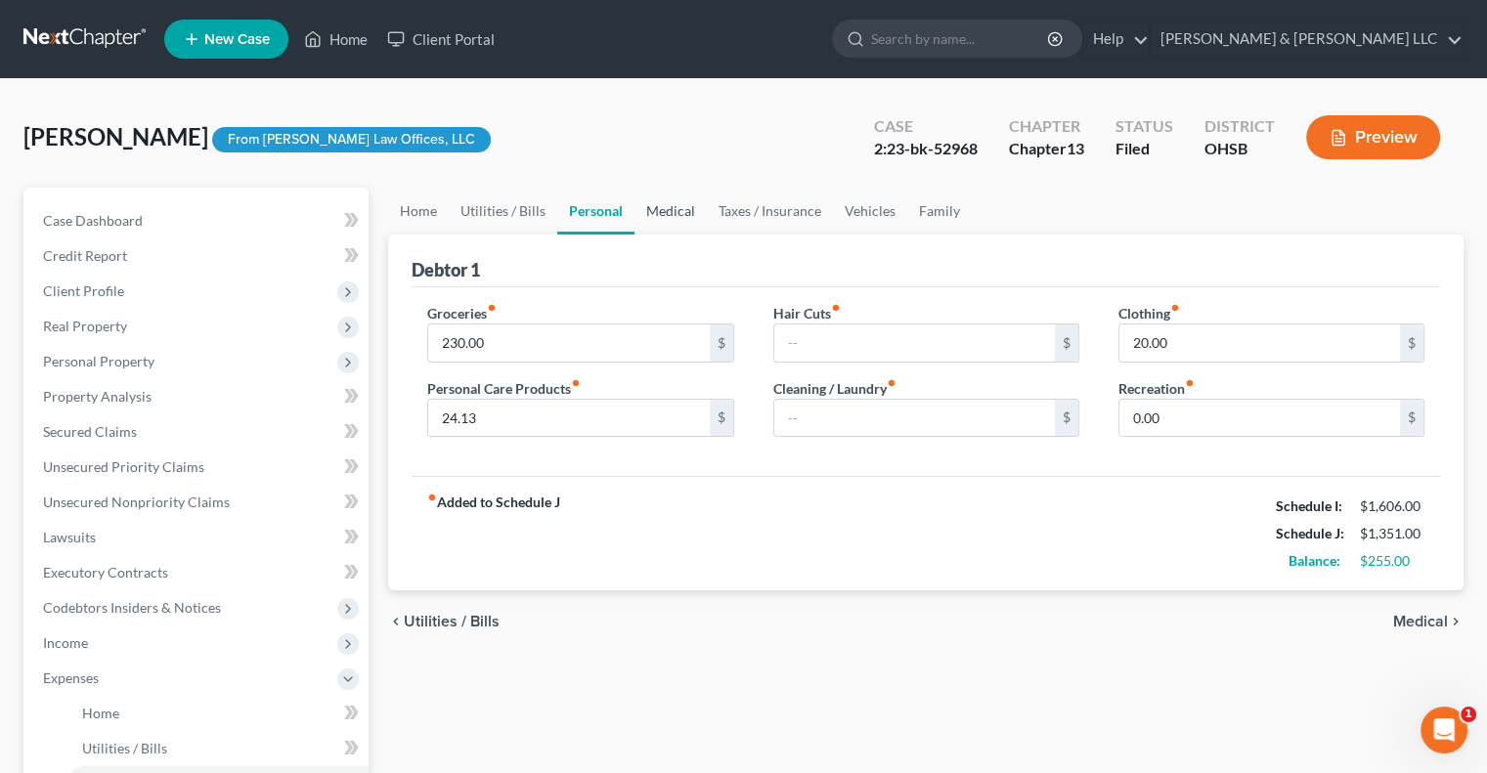
click at [661, 212] on link "Medical" at bounding box center [671, 211] width 72 height 47
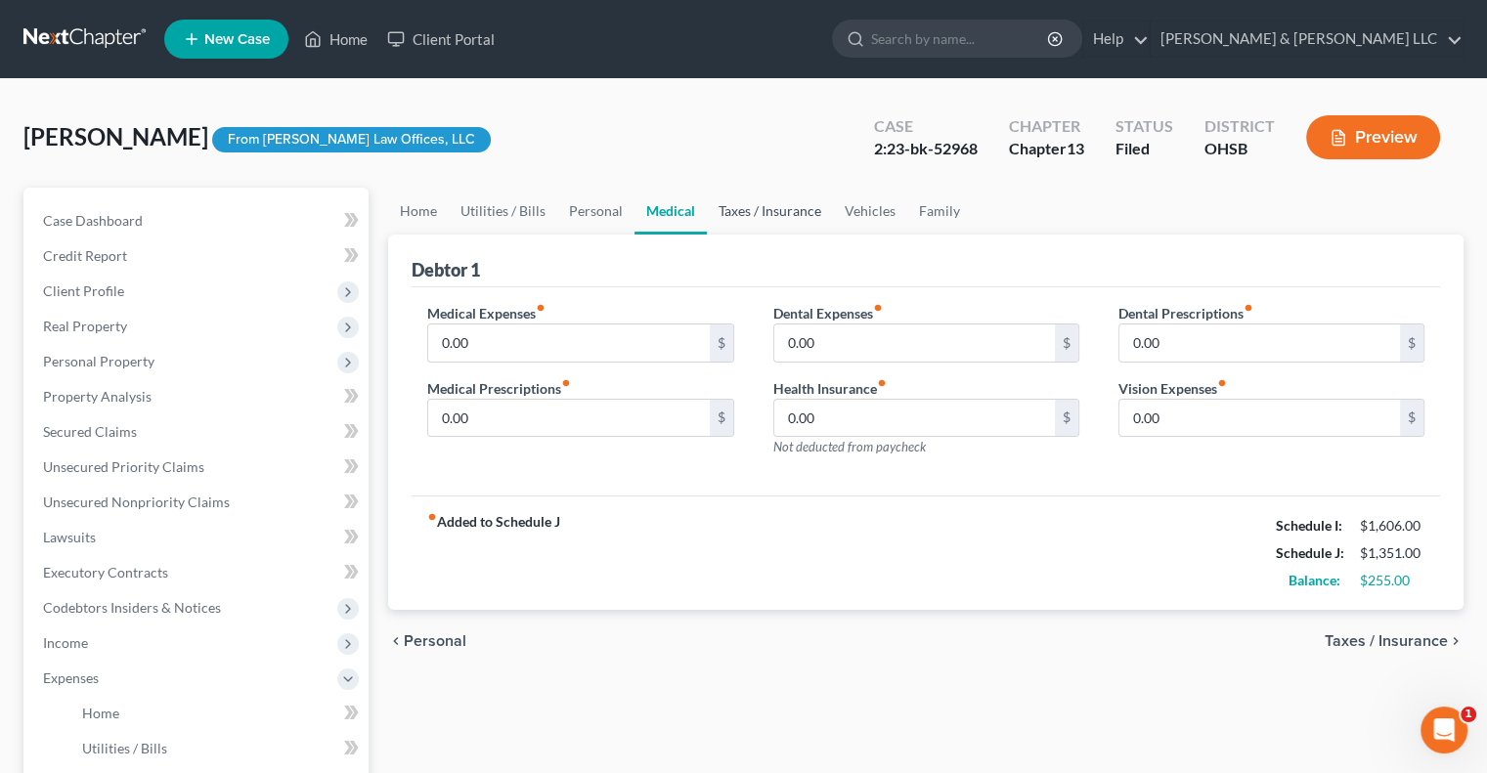
click at [751, 203] on link "Taxes / Insurance" at bounding box center [770, 211] width 126 height 47
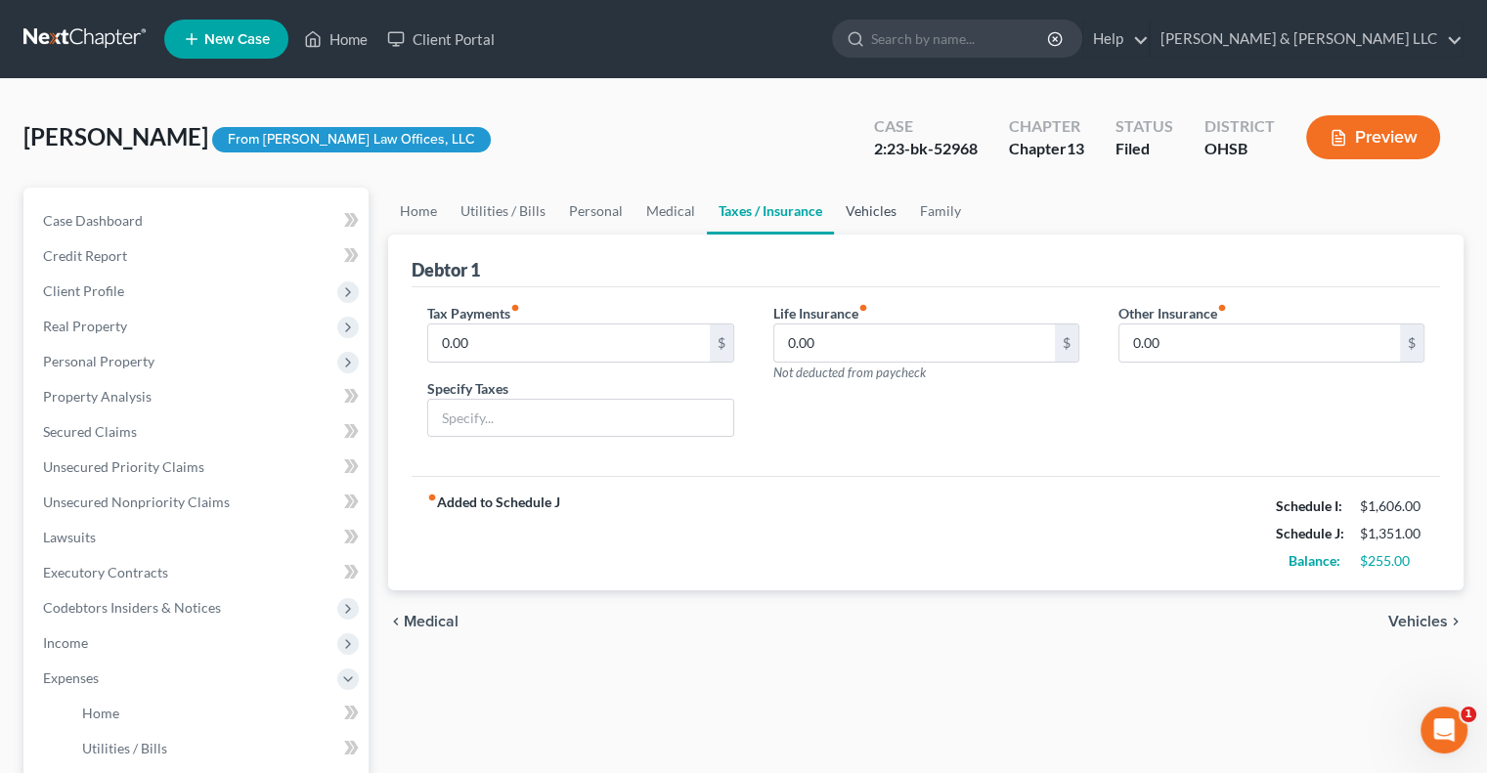
click at [862, 215] on link "Vehicles" at bounding box center [871, 211] width 74 height 47
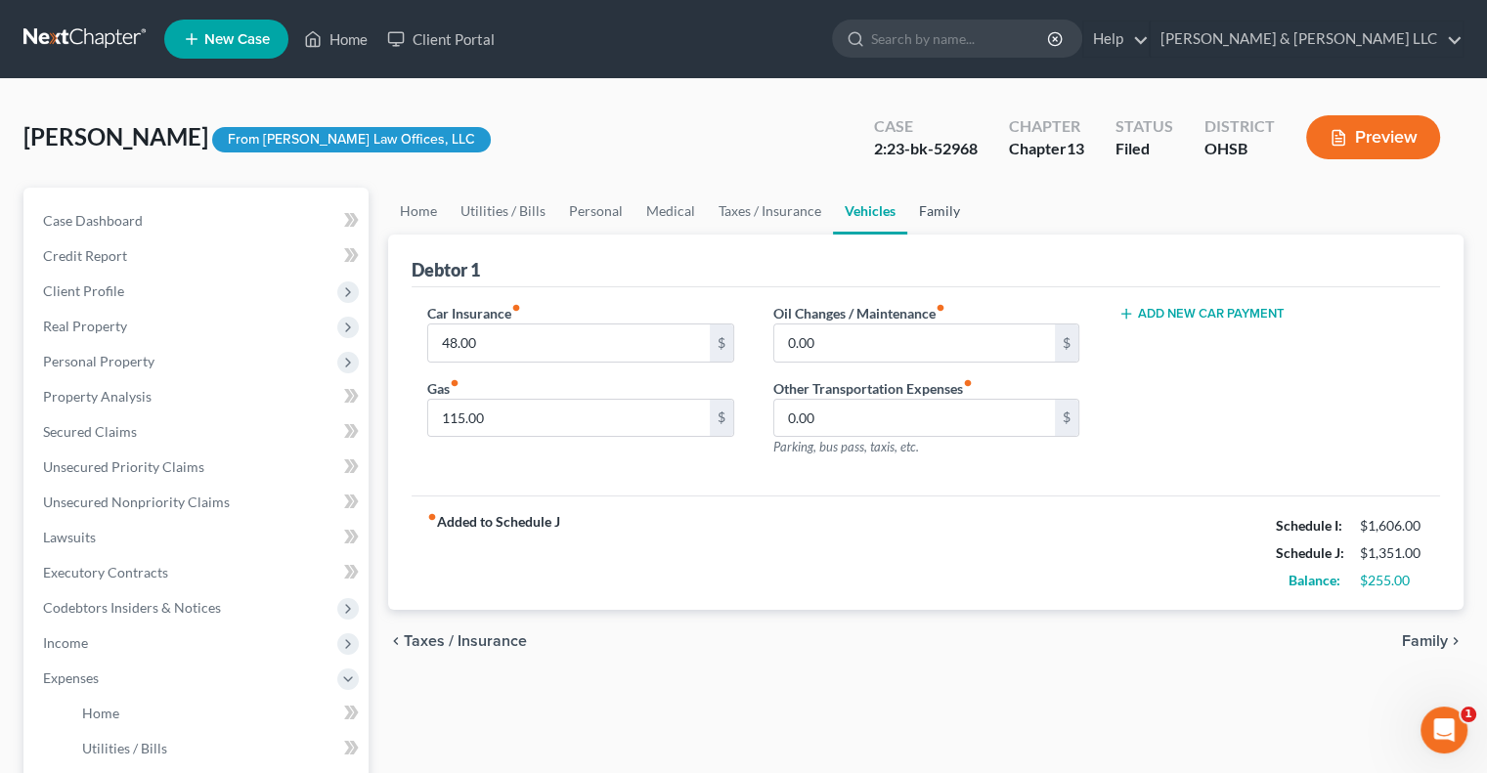
click at [945, 214] on link "Family" at bounding box center [939, 211] width 65 height 47
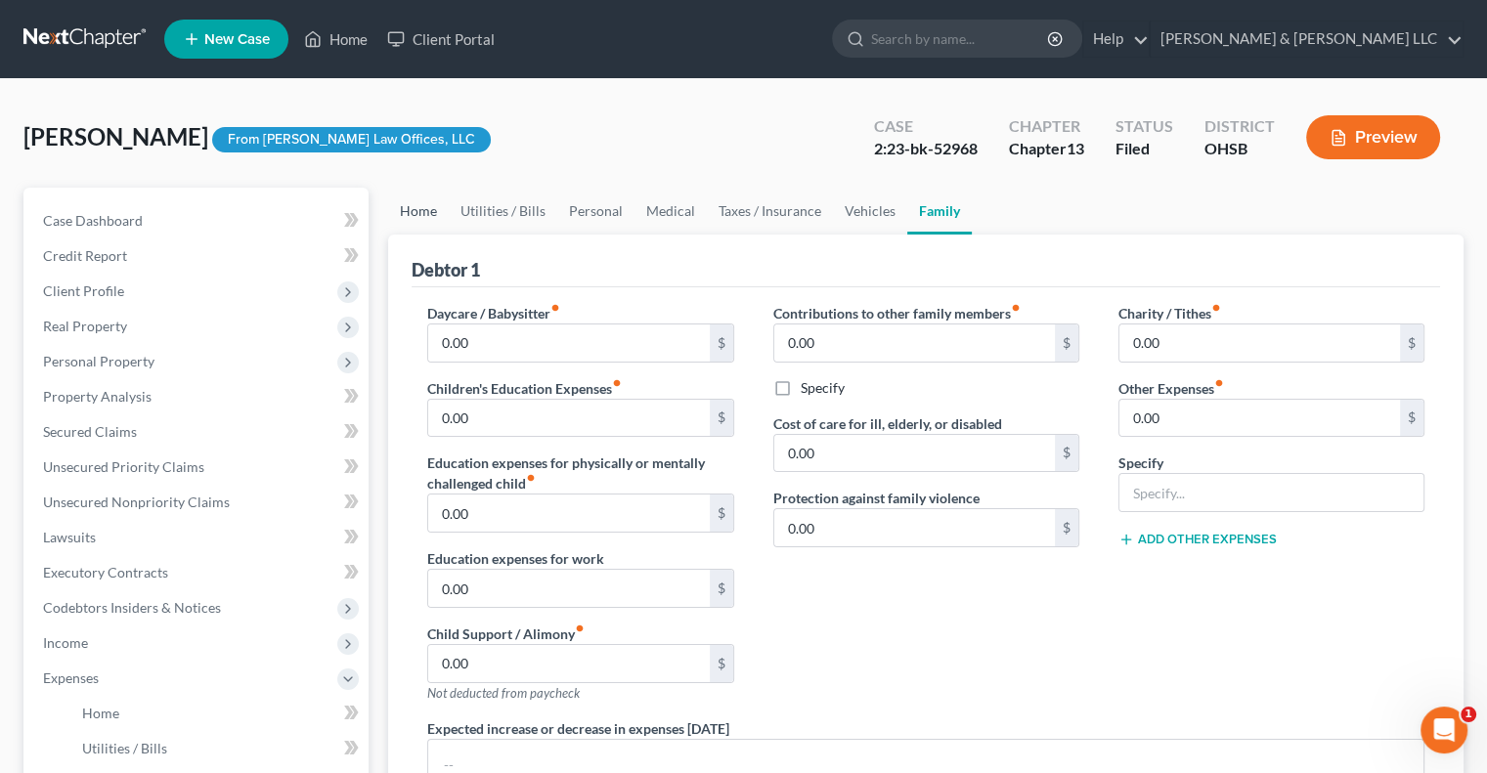
click at [408, 219] on link "Home" at bounding box center [418, 211] width 61 height 47
